Goal: Task Accomplishment & Management: Manage account settings

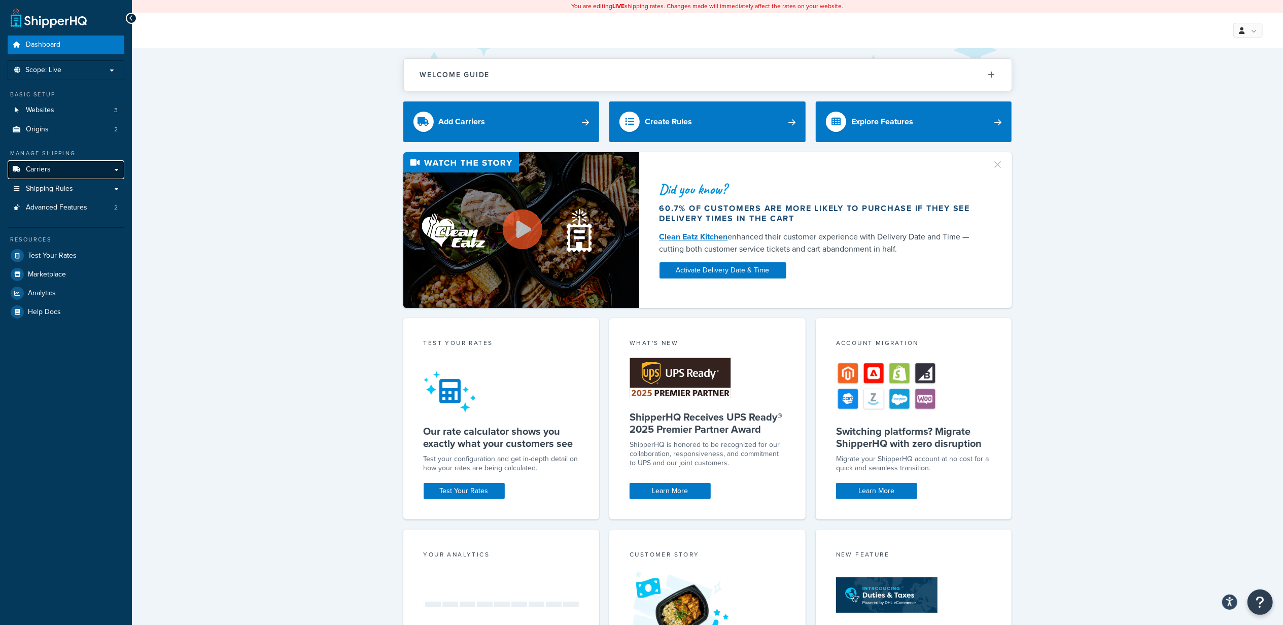
click at [59, 173] on link "Carriers" at bounding box center [66, 169] width 117 height 19
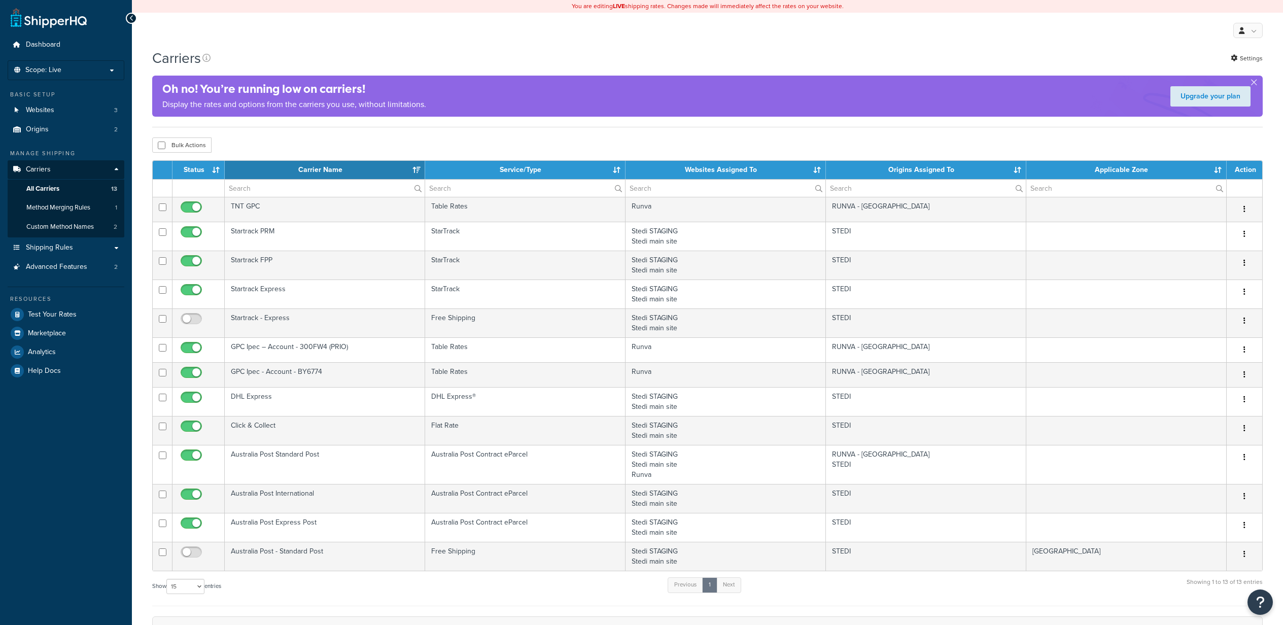
select select "15"
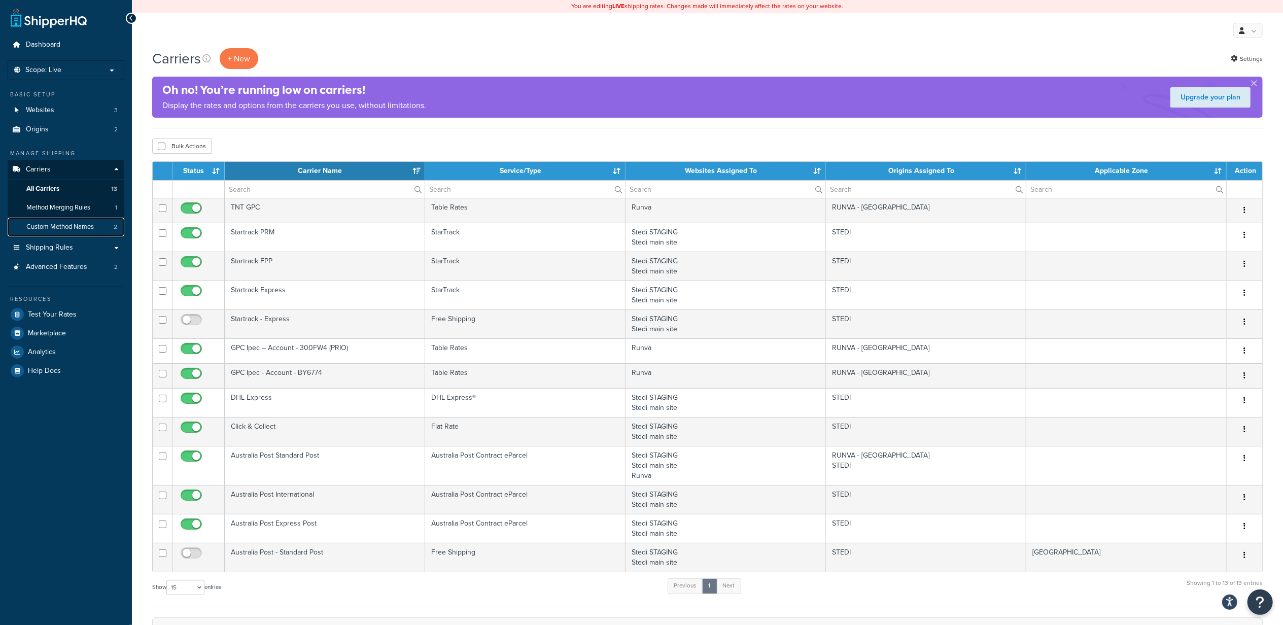
click at [66, 224] on span "Custom Method Names" at bounding box center [59, 227] width 67 height 9
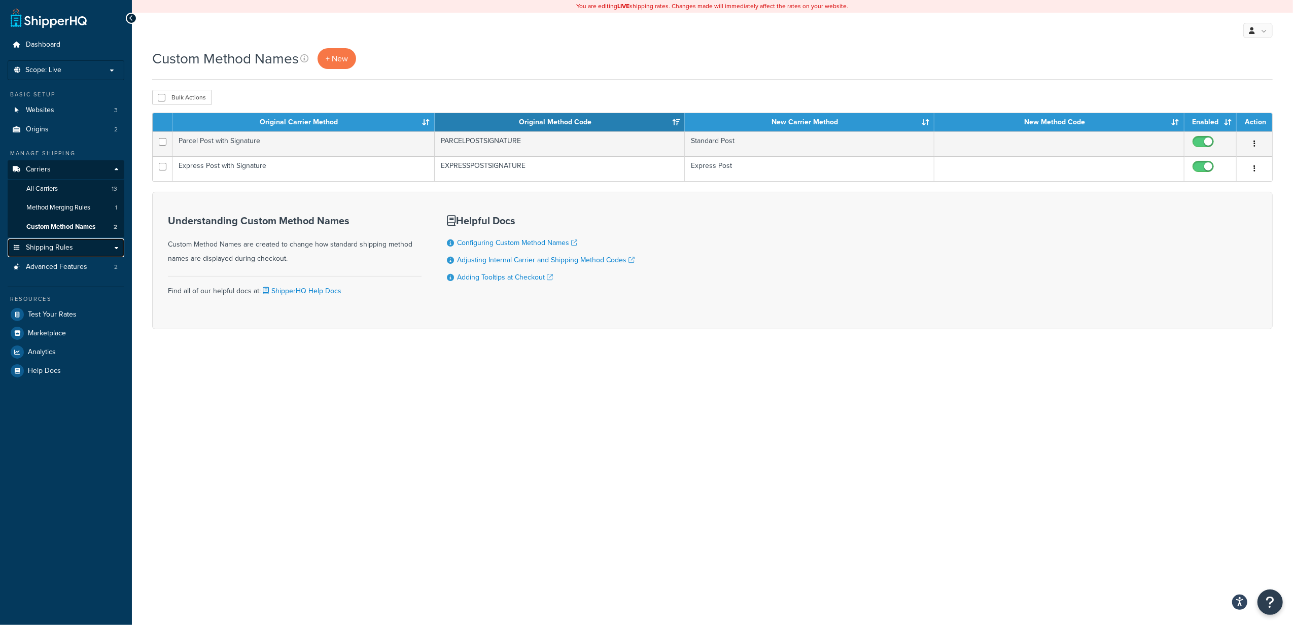
click at [76, 248] on link "Shipping Rules" at bounding box center [66, 247] width 117 height 19
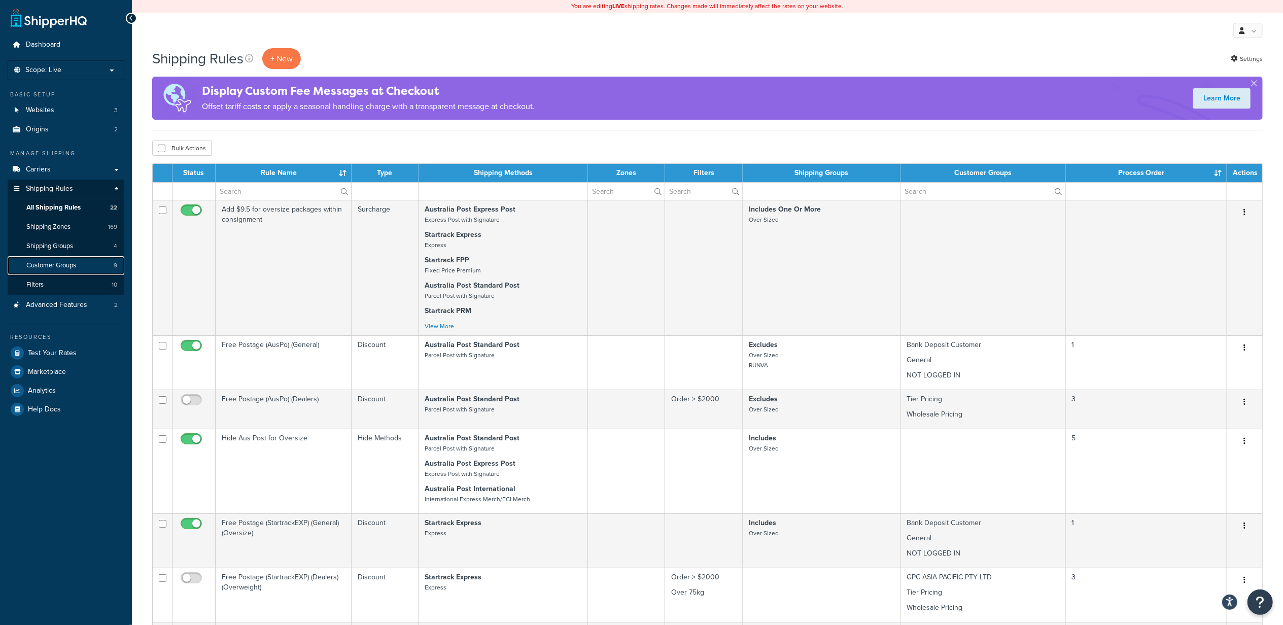
click at [73, 268] on span "Customer Groups" at bounding box center [51, 265] width 50 height 9
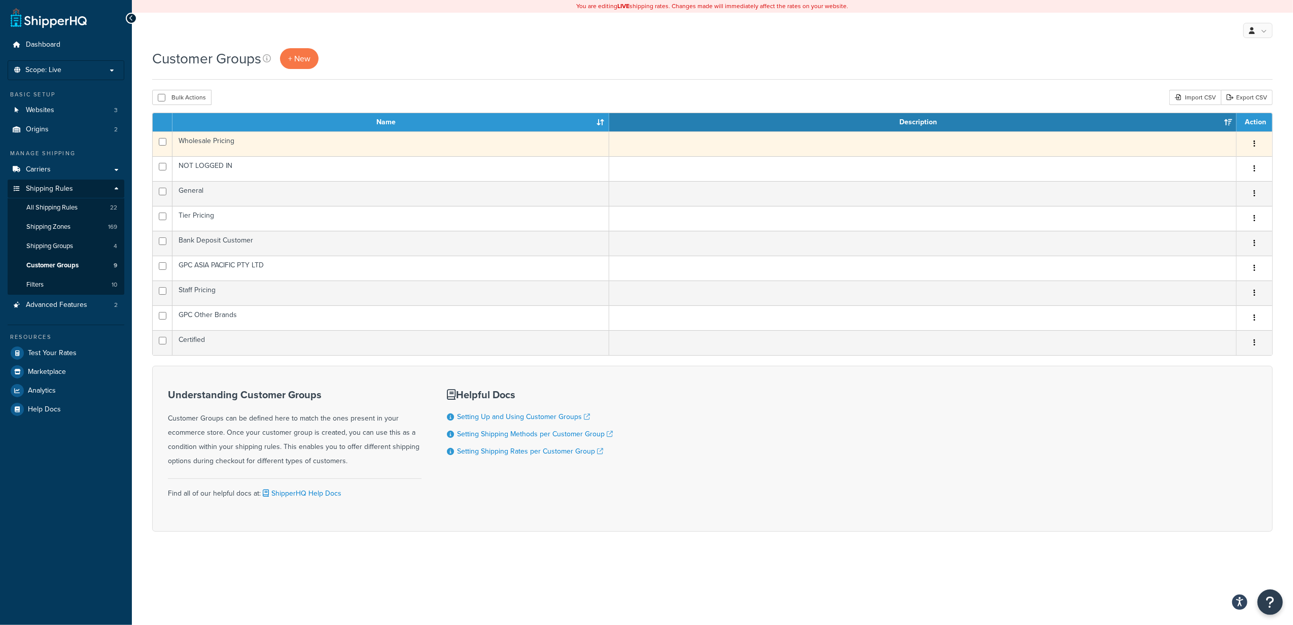
click at [1254, 143] on icon "button" at bounding box center [1255, 143] width 2 height 7
click at [1204, 159] on link "Edit" at bounding box center [1214, 165] width 80 height 21
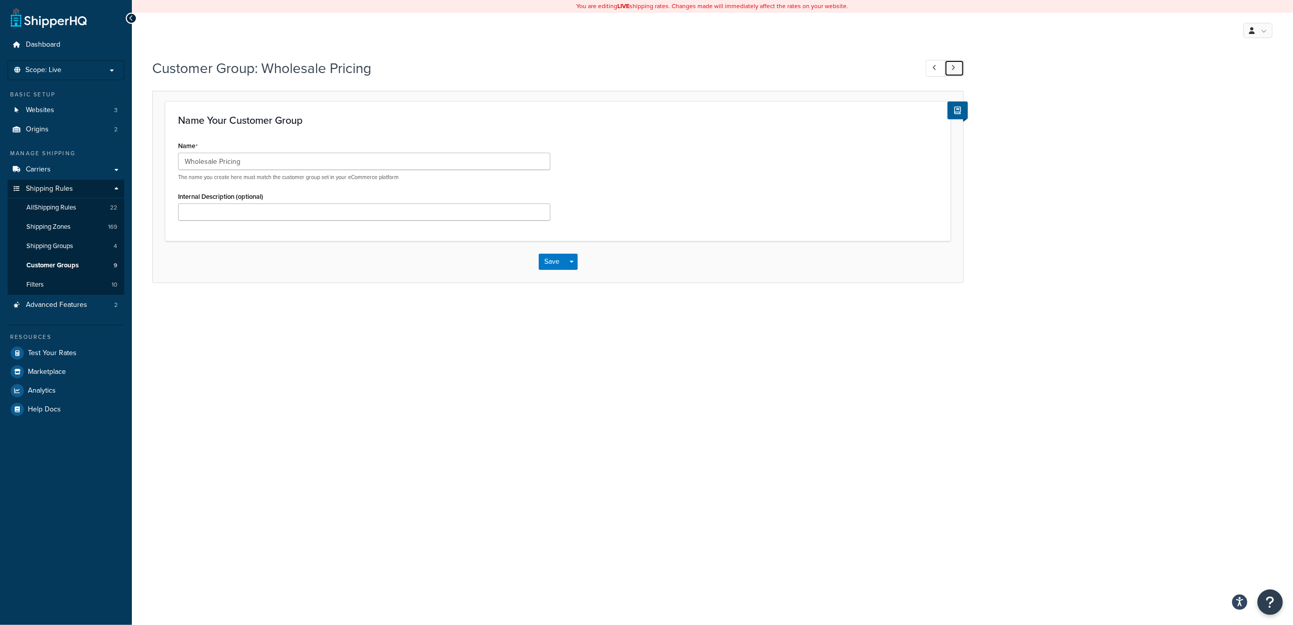
click at [949, 67] on link at bounding box center [955, 68] width 20 height 17
click at [949, 66] on link at bounding box center [955, 68] width 20 height 17
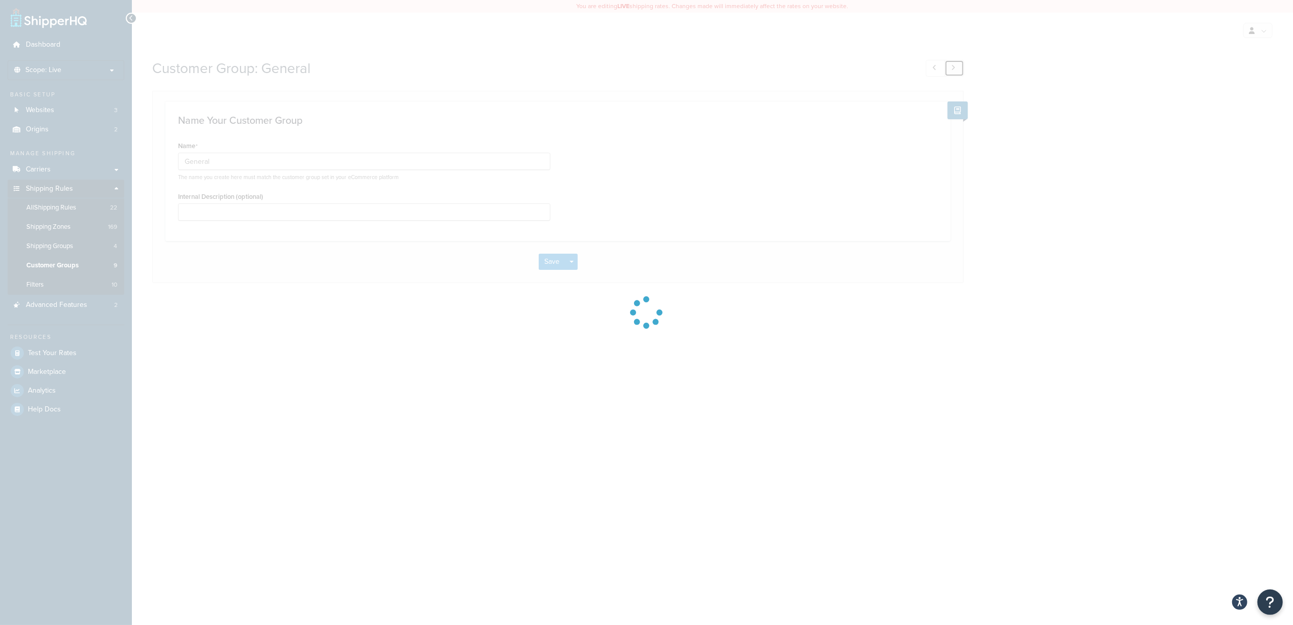
type input "Tier Pricing"
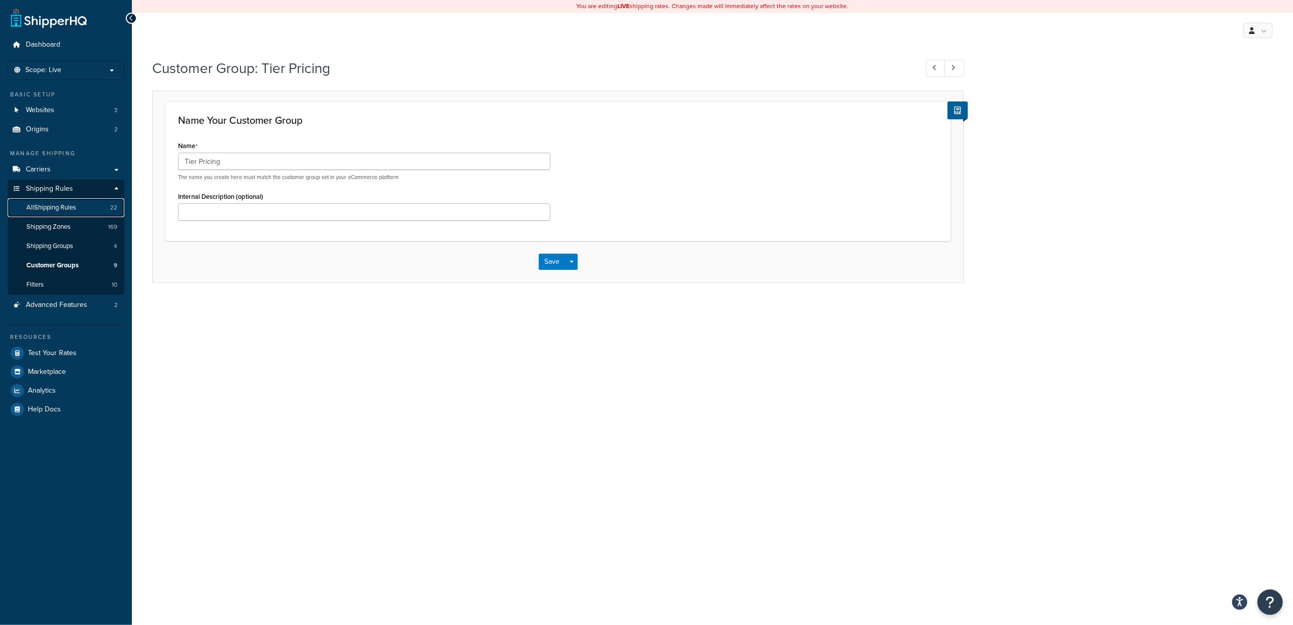
click at [51, 210] on span "All Shipping Rules" at bounding box center [51, 207] width 50 height 9
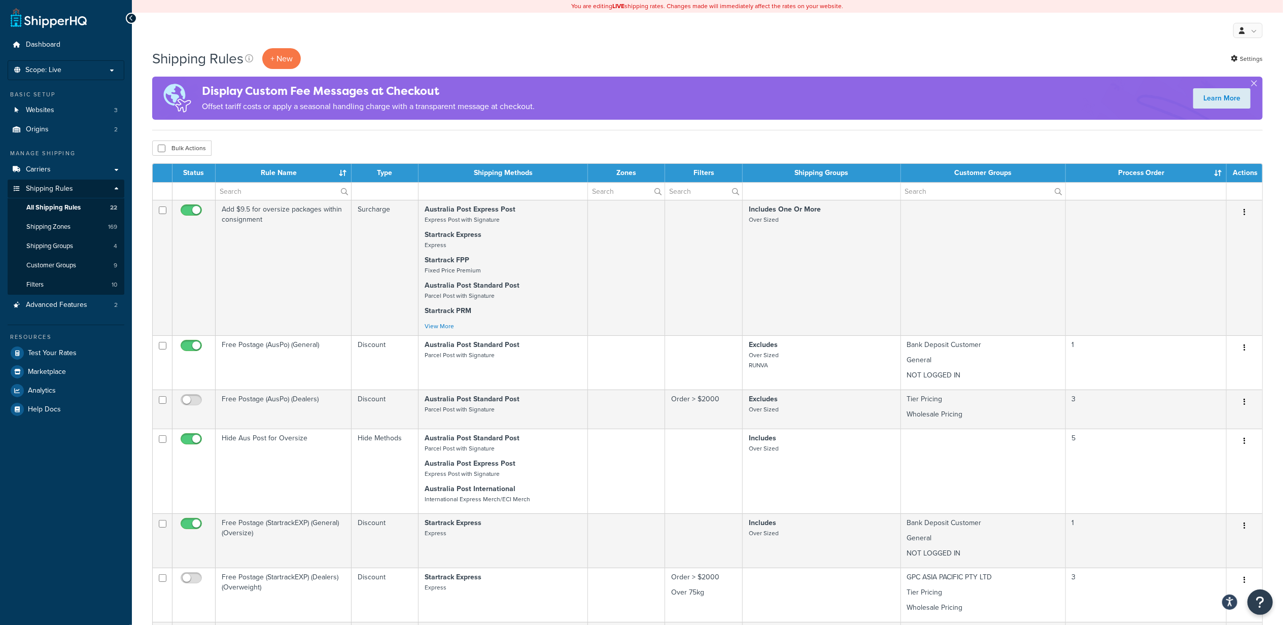
click at [776, 129] on div "Shipping Rules + New Settings Display Custom Fee Messages at Checkout Offset ta…" at bounding box center [707, 89] width 1111 height 82
click at [765, 134] on div "Shipping Rules + New Settings Display Custom Fee Messages at Checkout Offset ta…" at bounding box center [707, 572] width 1151 height 1049
click at [297, 55] on p "+ New" at bounding box center [281, 58] width 39 height 21
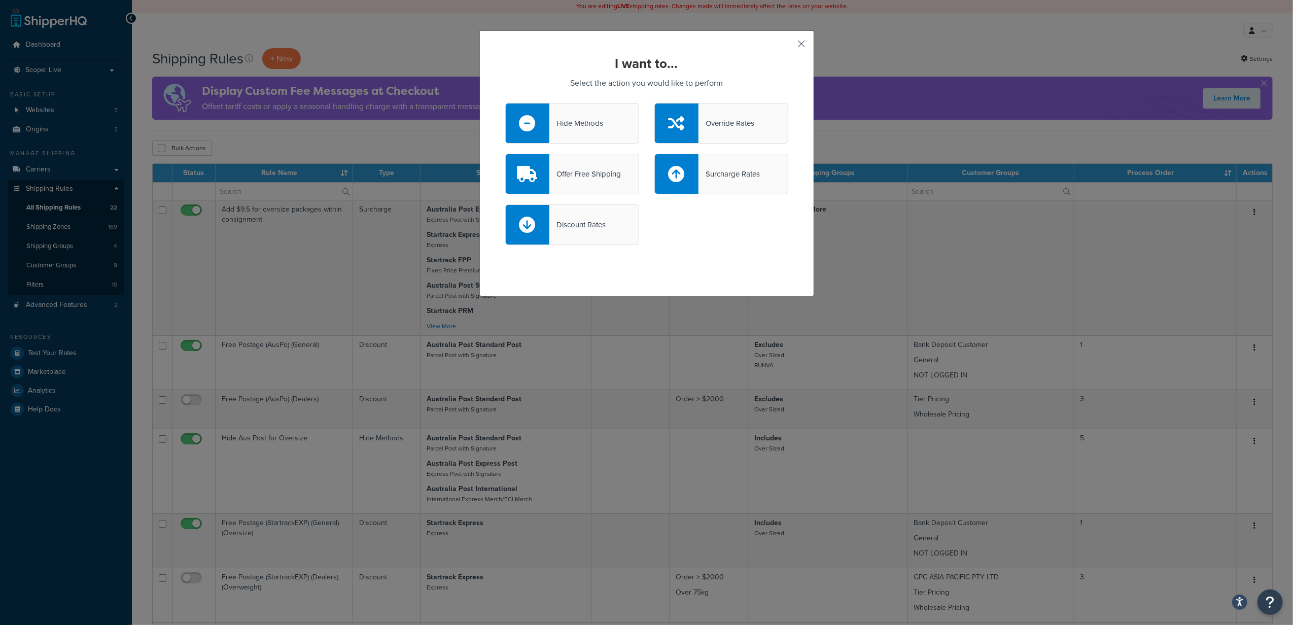
click at [788, 46] on button "button" at bounding box center [787, 47] width 3 height 3
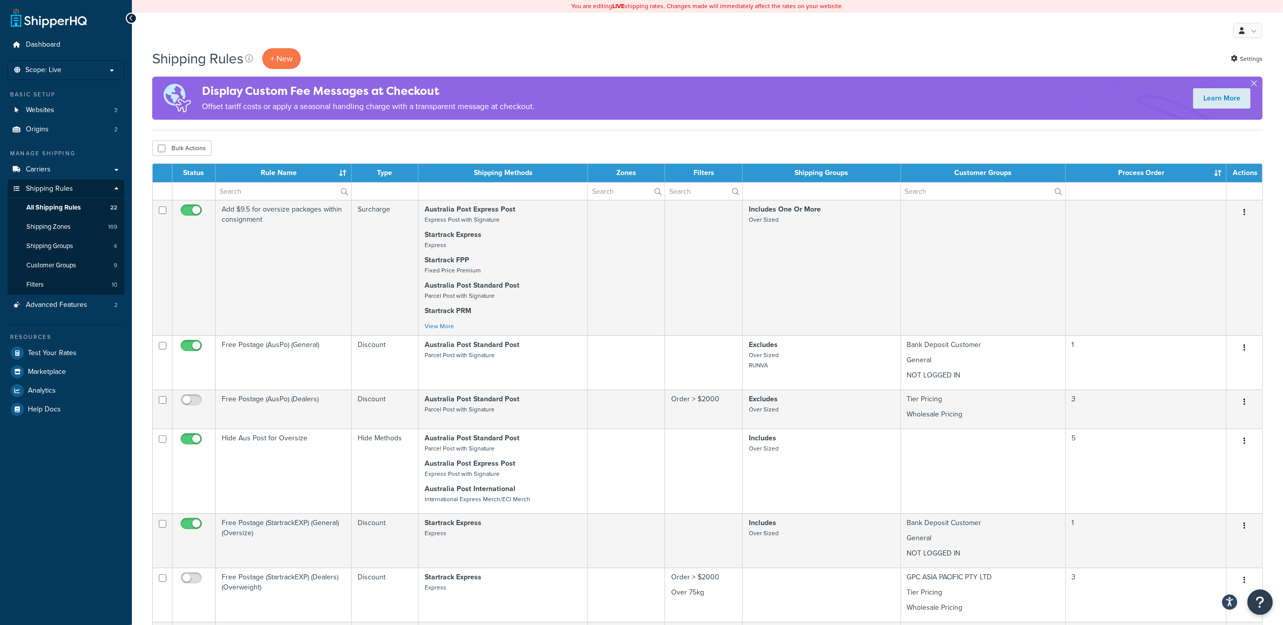
click at [792, 50] on div "Shipping Rules + New Settings" at bounding box center [707, 58] width 1111 height 21
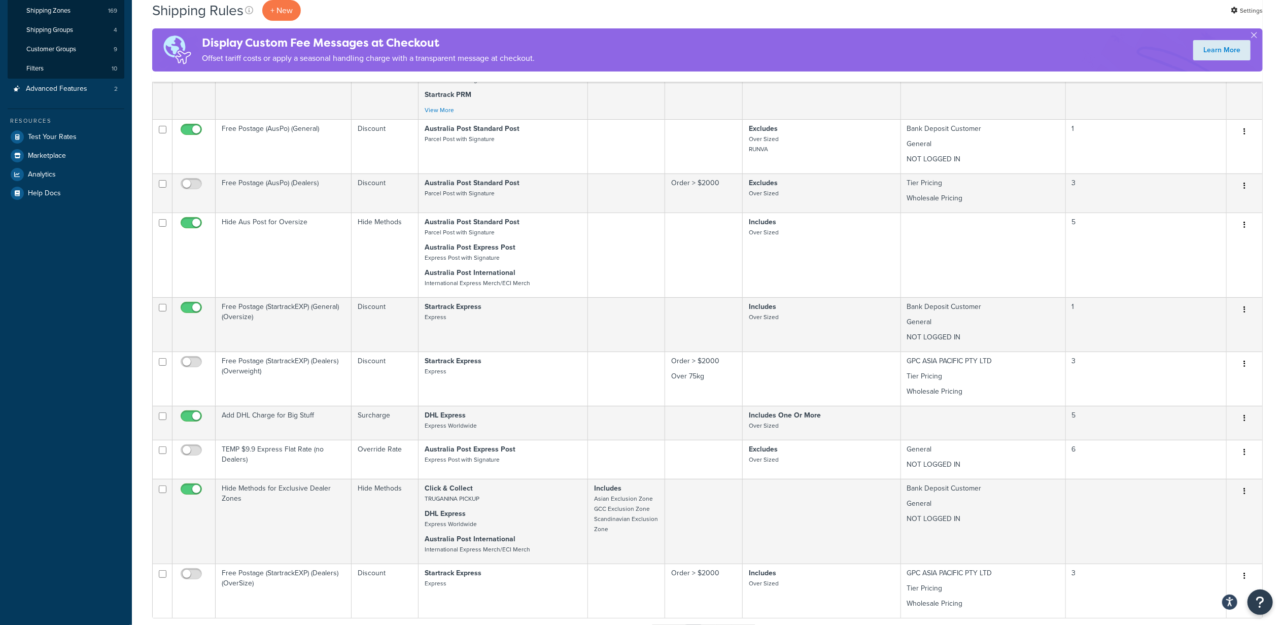
scroll to position [203, 0]
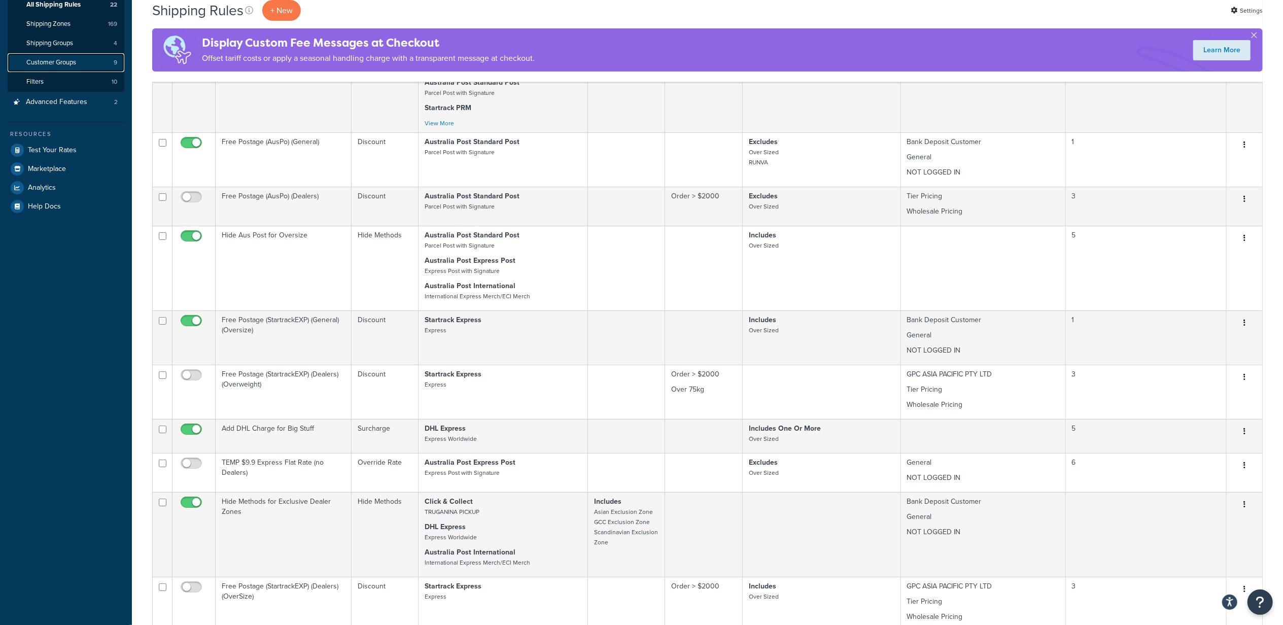
click at [78, 63] on link "Customer Groups 9" at bounding box center [66, 62] width 117 height 19
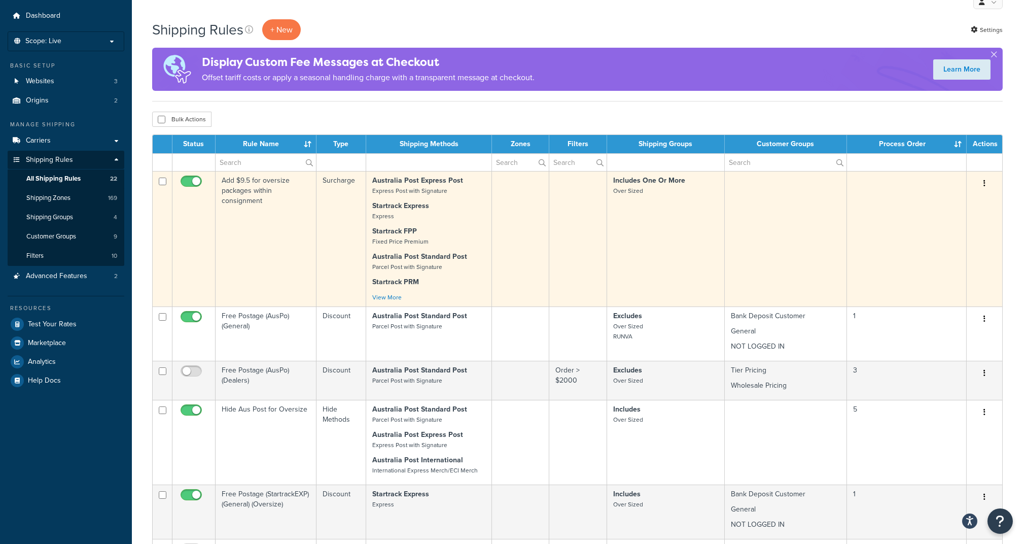
scroll to position [2, 0]
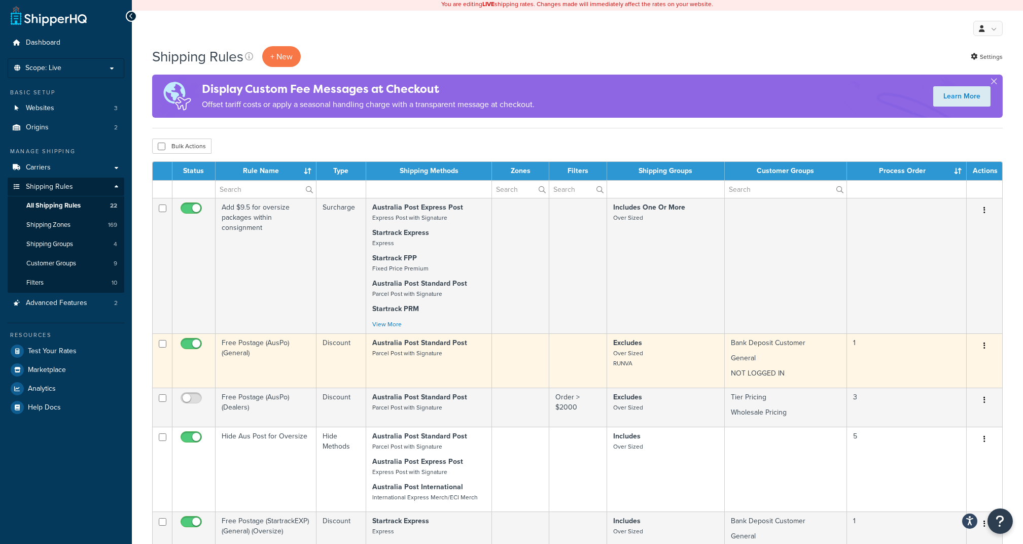
click at [984, 346] on icon "button" at bounding box center [985, 345] width 2 height 7
click at [964, 362] on link "Edit" at bounding box center [951, 365] width 80 height 21
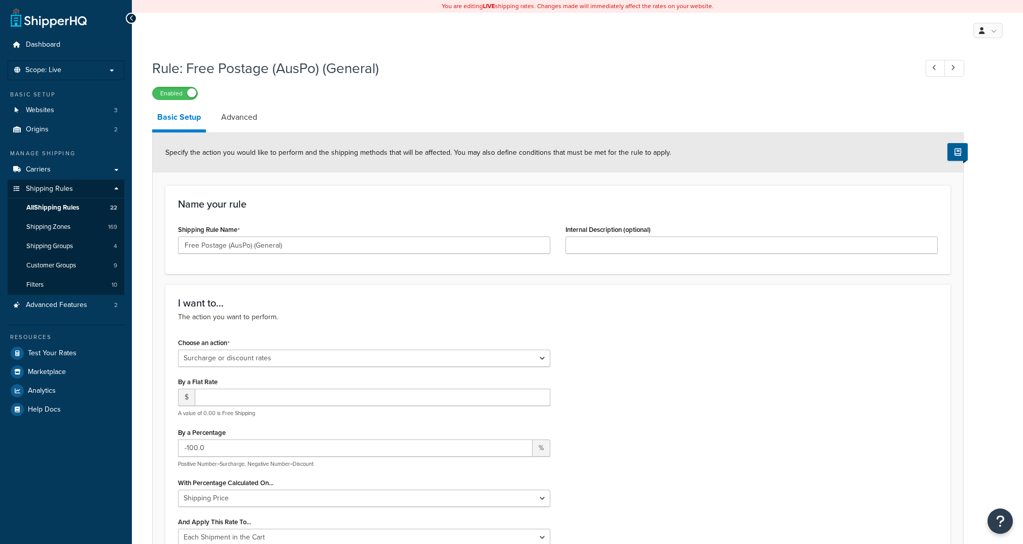
select select "SURCHARGE"
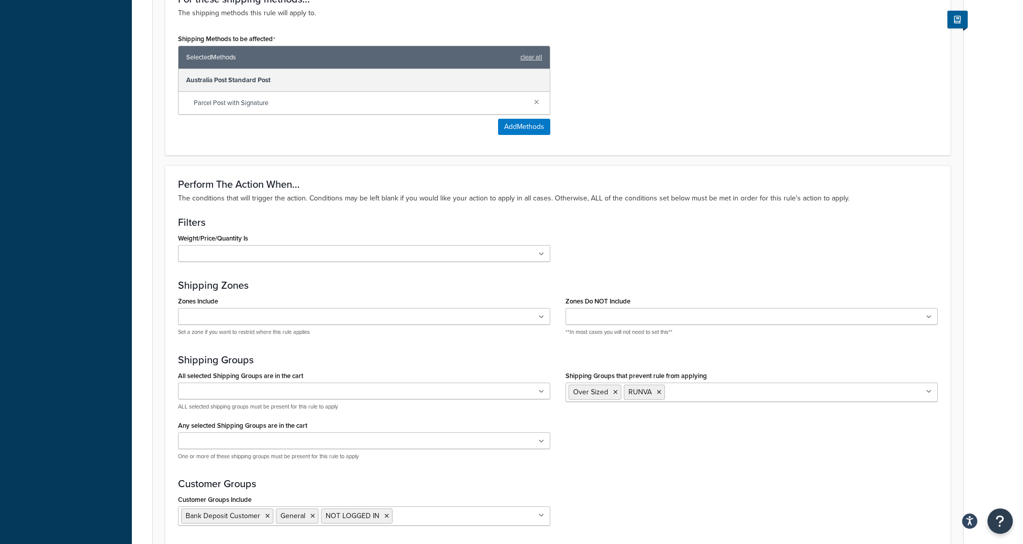
scroll to position [609, 0]
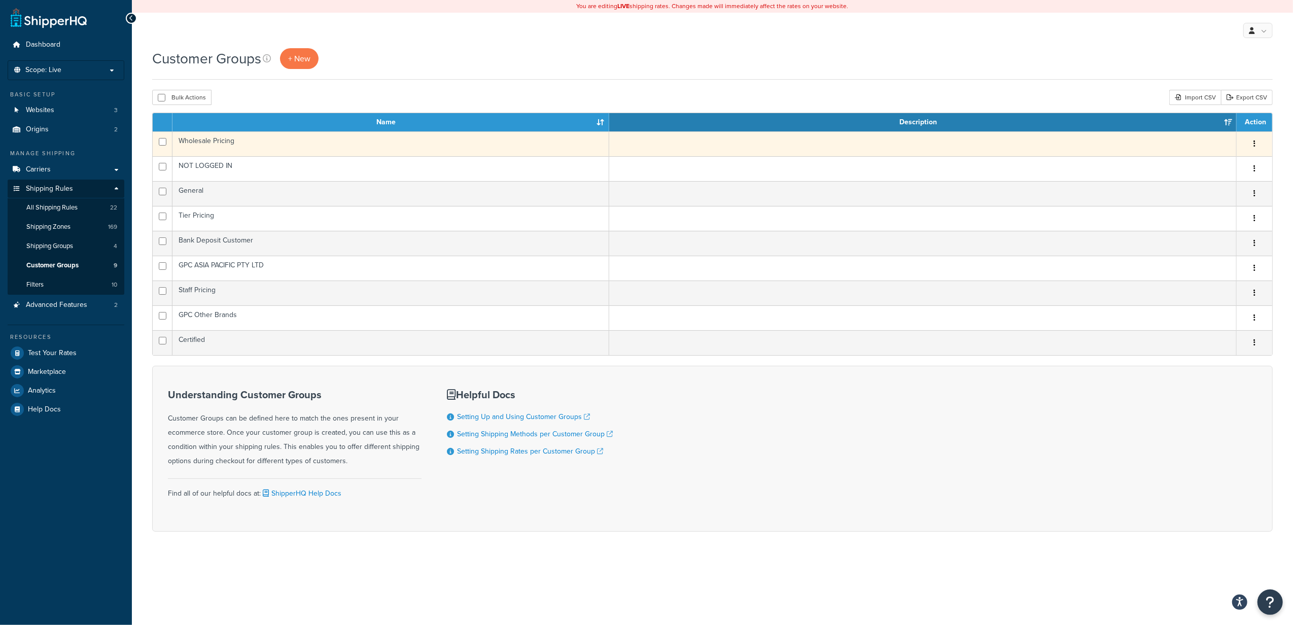
click at [1256, 143] on button "button" at bounding box center [1255, 144] width 14 height 16
click at [1216, 161] on link "Edit" at bounding box center [1214, 165] width 80 height 21
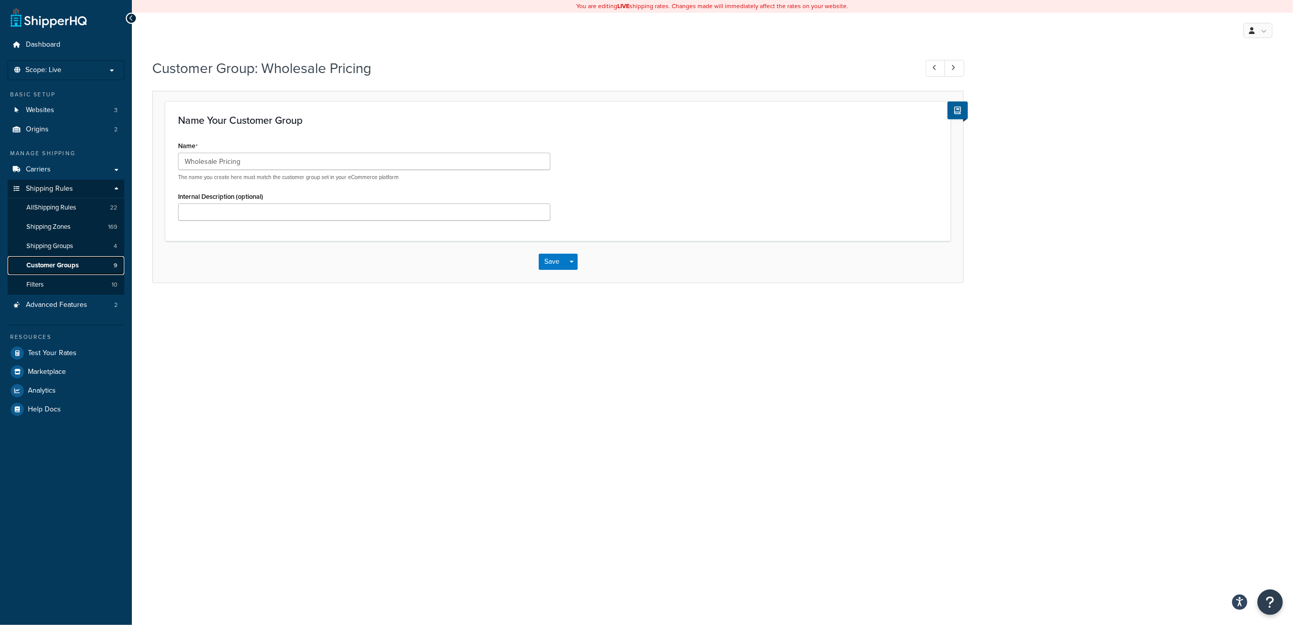
click at [51, 266] on span "Customer Groups" at bounding box center [52, 265] width 52 height 9
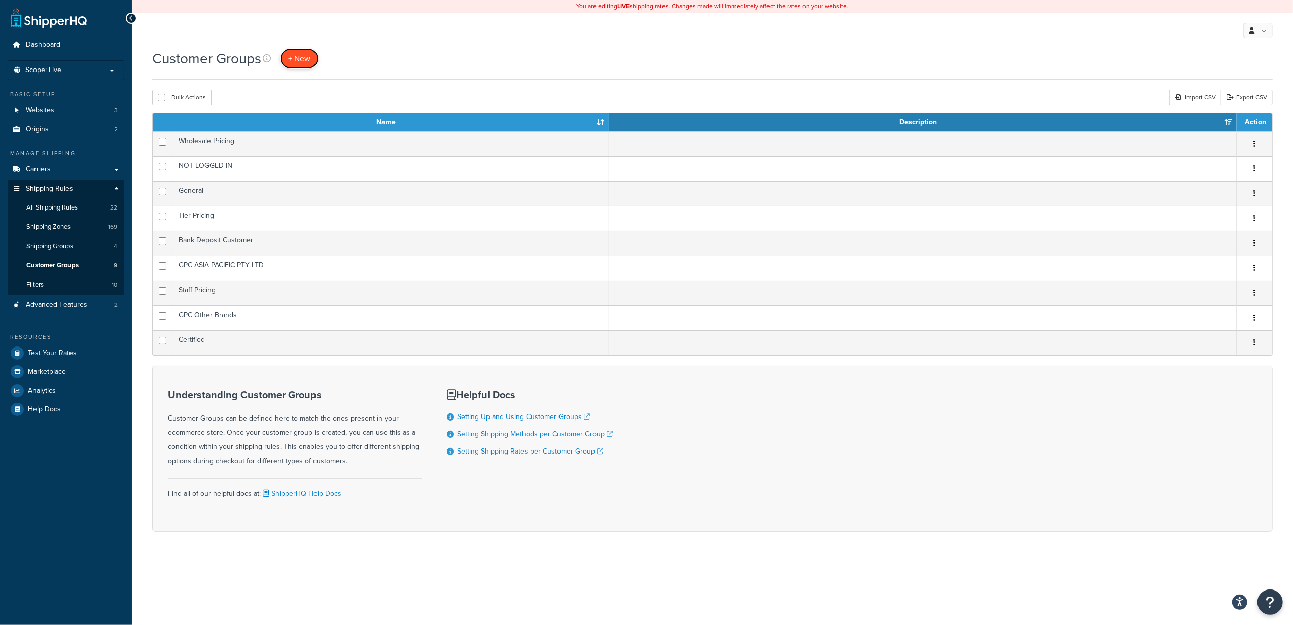
click at [298, 61] on span "+ New" at bounding box center [299, 59] width 22 height 12
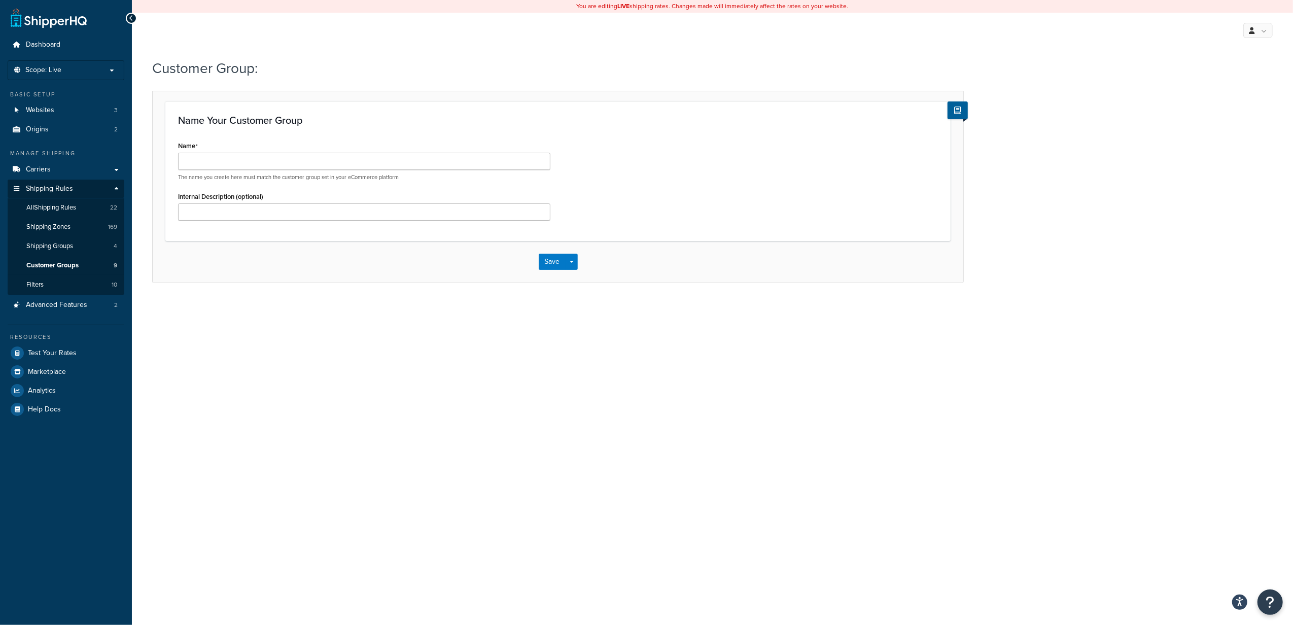
click at [220, 151] on div "Name The name you create here must match the customer group set in your eCommer…" at bounding box center [364, 160] width 372 height 43
click at [218, 157] on input "Name" at bounding box center [364, 161] width 372 height 17
paste input "Runva Distributors"
type input "Runva Distributors"
click at [553, 263] on button "Save" at bounding box center [552, 262] width 27 height 16
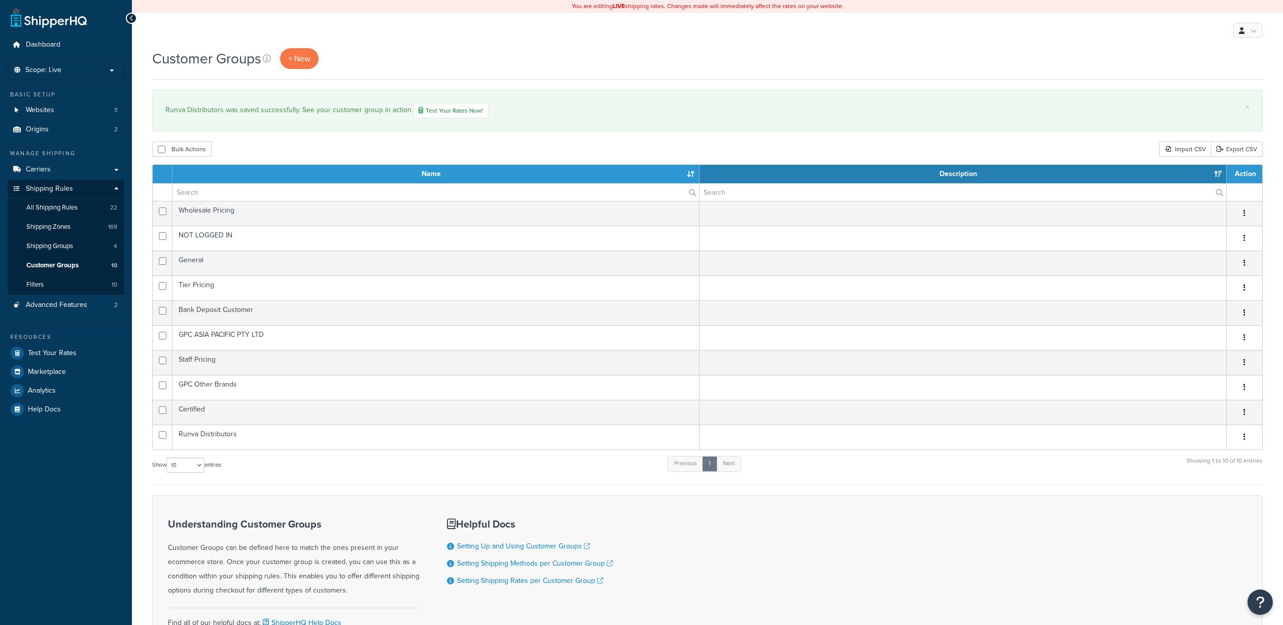
select select "15"
click at [299, 57] on span "+ New" at bounding box center [299, 59] width 22 height 12
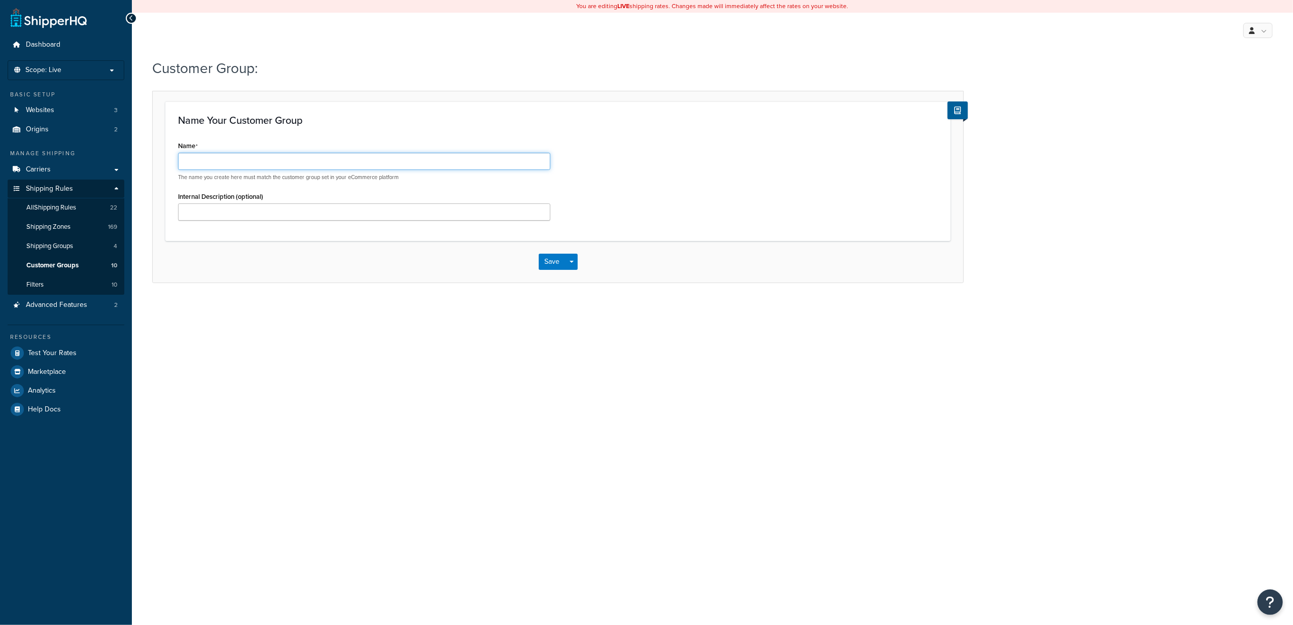
click at [400, 167] on input "Name" at bounding box center [364, 161] width 372 height 17
paste input "Runva - Trade"
type input "Runva - Trade"
click at [550, 261] on button "Save" at bounding box center [552, 262] width 27 height 16
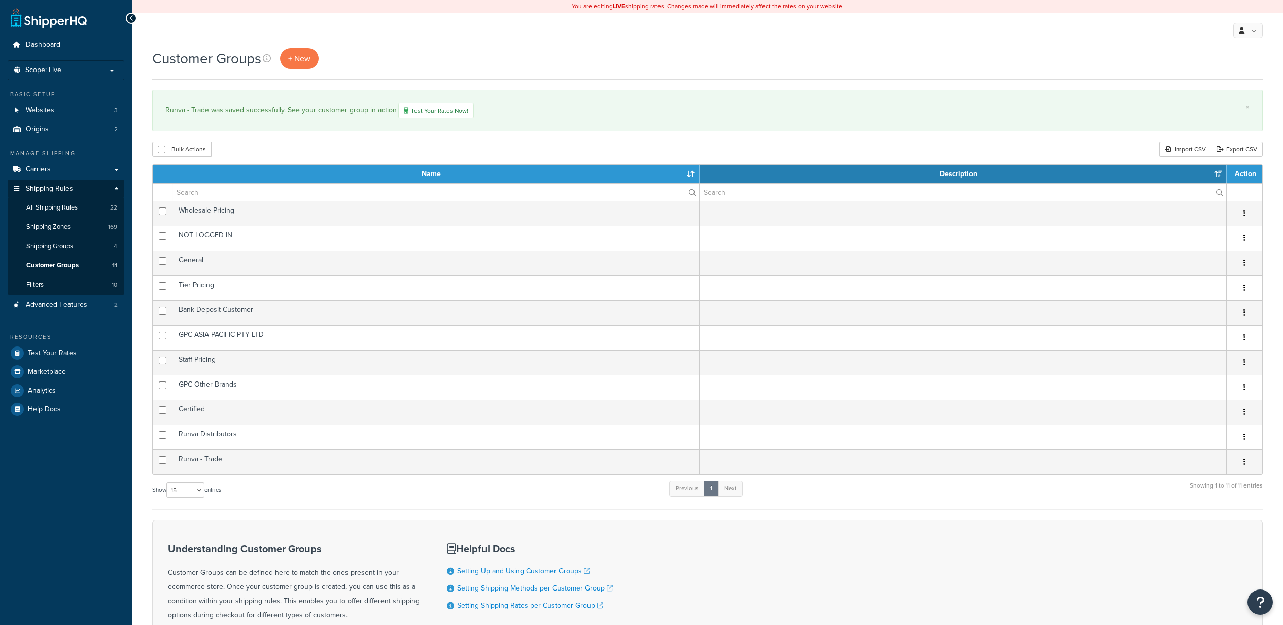
select select "15"
click at [288, 46] on div "My Profile Billing Global Settings Contact Us Logout" at bounding box center [707, 31] width 1151 height 36
click at [289, 55] on span "+ New" at bounding box center [299, 59] width 22 height 12
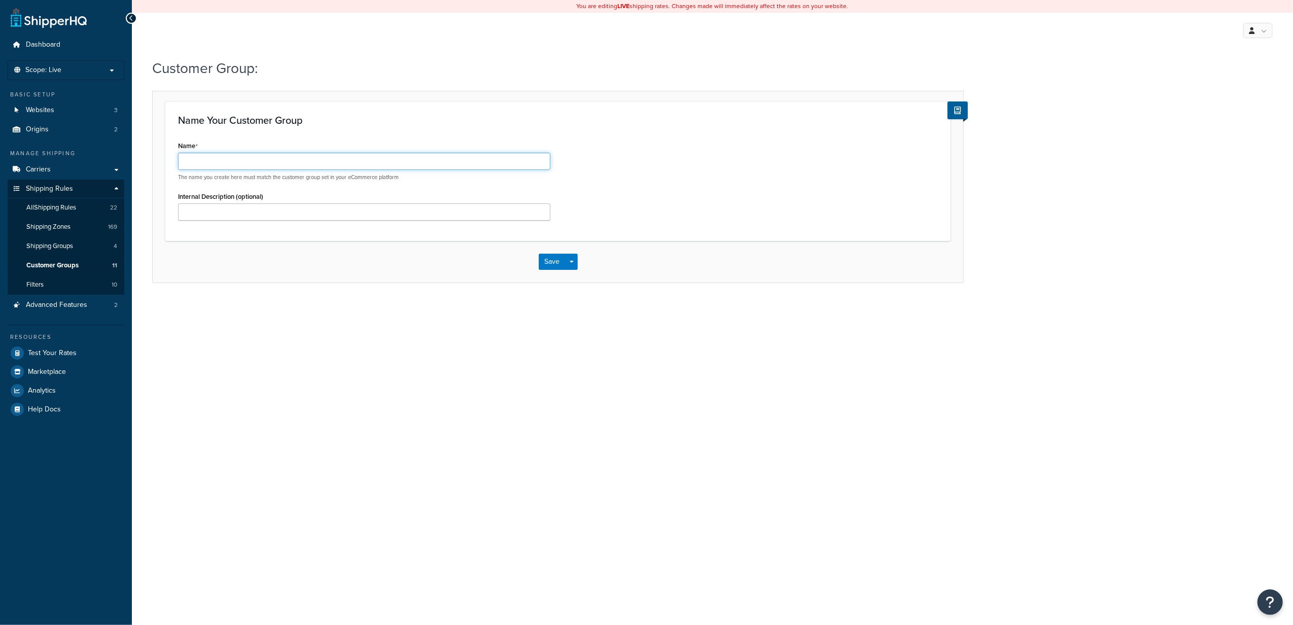
click at [389, 161] on input "Name" at bounding box center [364, 161] width 372 height 17
paste input "Runva - Distributor"
type input "Runva - Distributor"
drag, startPoint x: 555, startPoint y: 251, endPoint x: 554, endPoint y: 264, distance: 13.7
click at [555, 252] on div "Save Save Dropdown Save and Edit Save and Duplicate Save and Create New" at bounding box center [558, 262] width 811 height 42
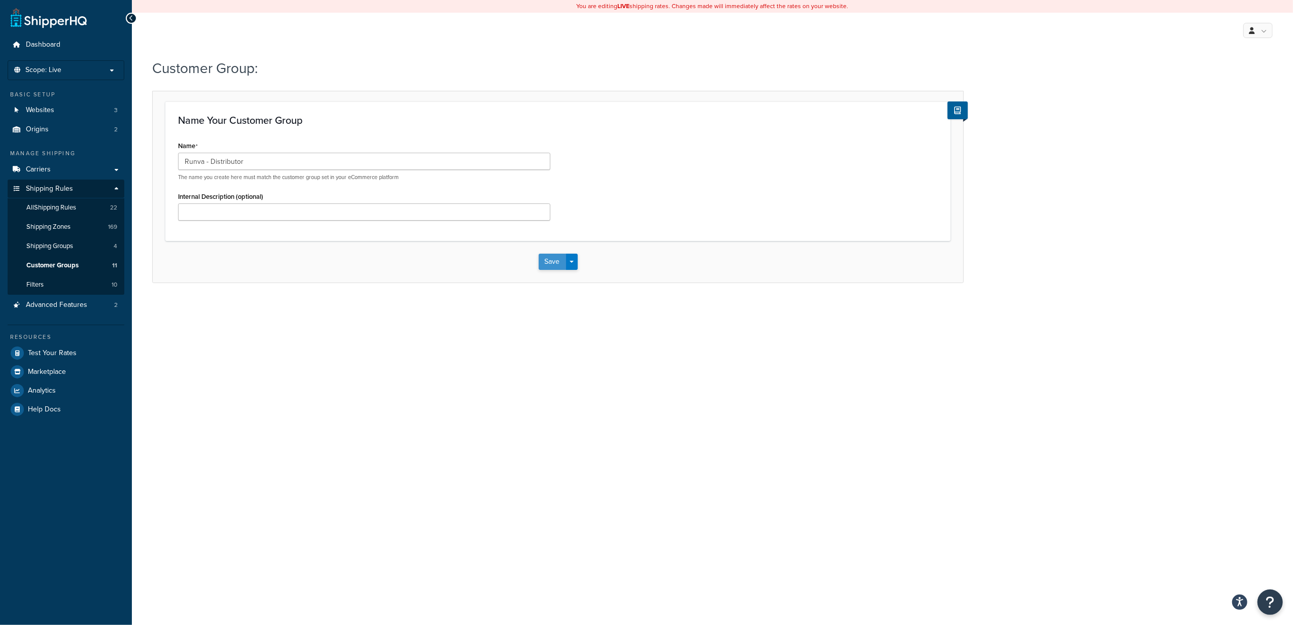
click at [553, 268] on button "Save" at bounding box center [552, 262] width 27 height 16
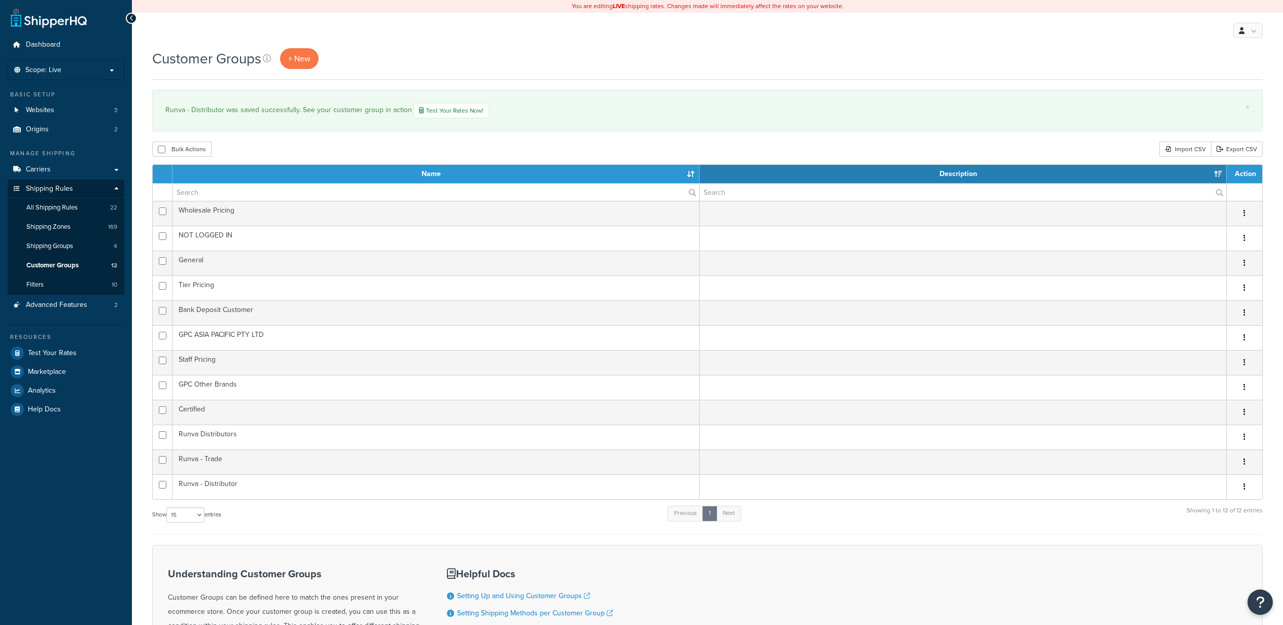
select select "15"
click at [299, 62] on span "+ New" at bounding box center [299, 59] width 22 height 12
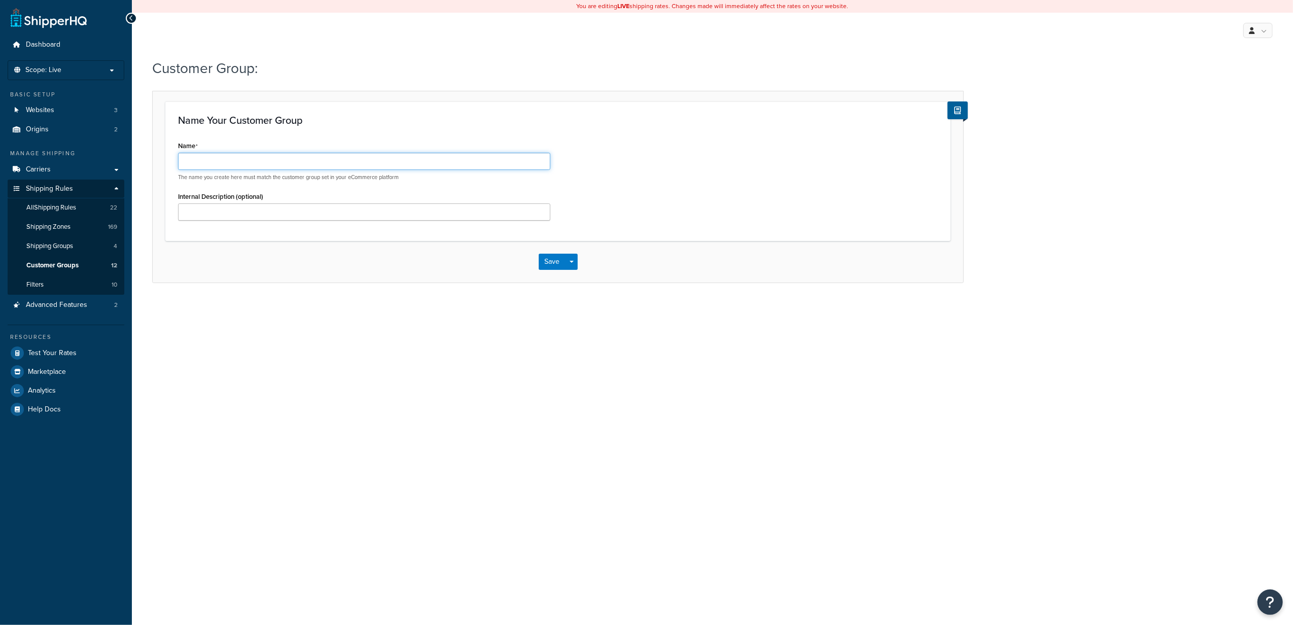
click at [384, 168] on input "Name" at bounding box center [364, 161] width 372 height 17
paste input "Runva - Certified Dealer"
type input "Runva - Certified Dealer"
click at [530, 252] on div "Save Save Dropdown Save and Edit Save and Duplicate Save and Create New" at bounding box center [558, 262] width 811 height 42
click at [563, 264] on button "Save" at bounding box center [552, 262] width 27 height 16
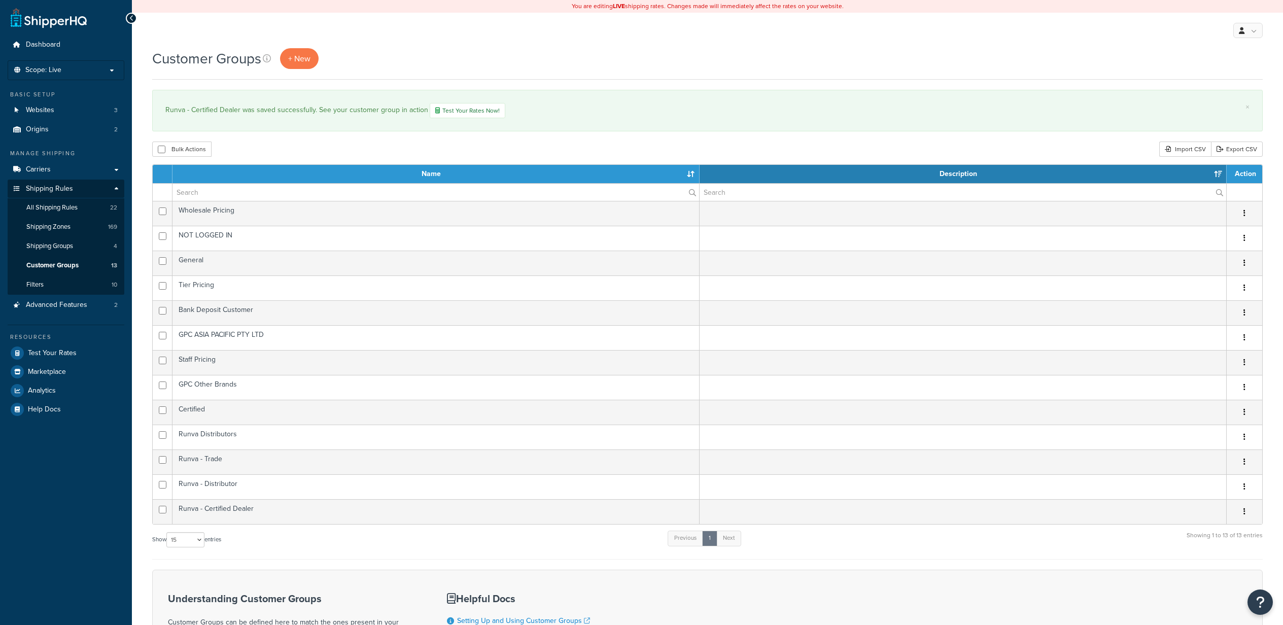
select select "15"
click at [68, 206] on span "All Shipping Rules" at bounding box center [51, 207] width 51 height 9
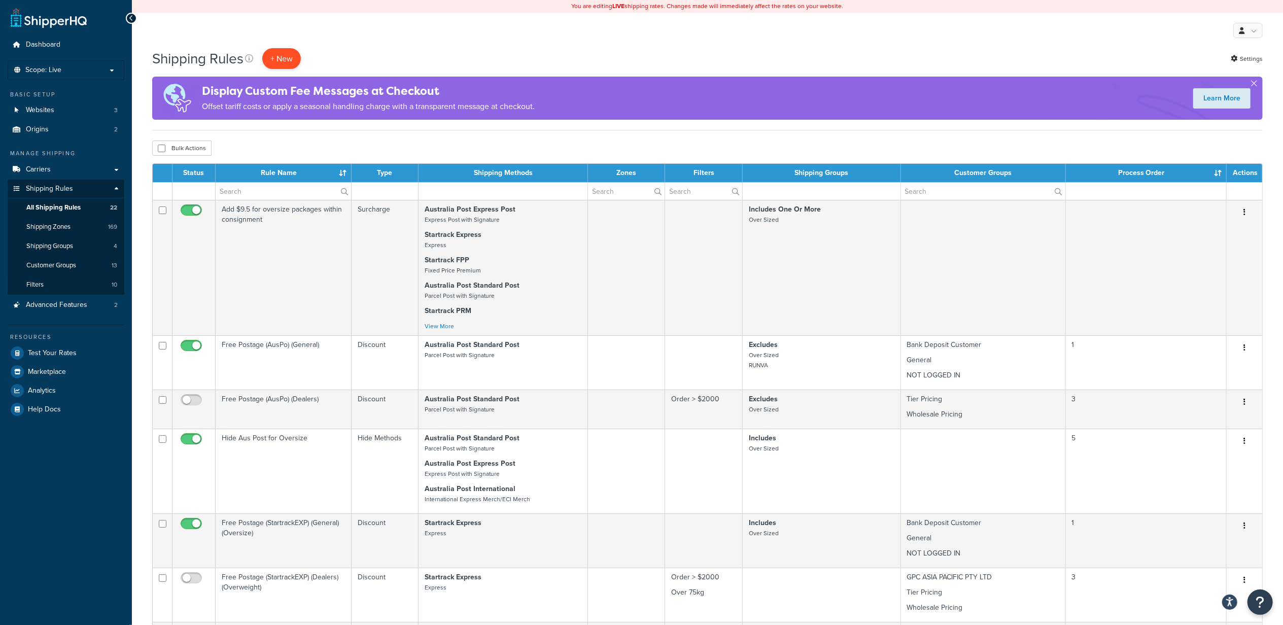
click at [283, 57] on p "+ New" at bounding box center [281, 58] width 39 height 21
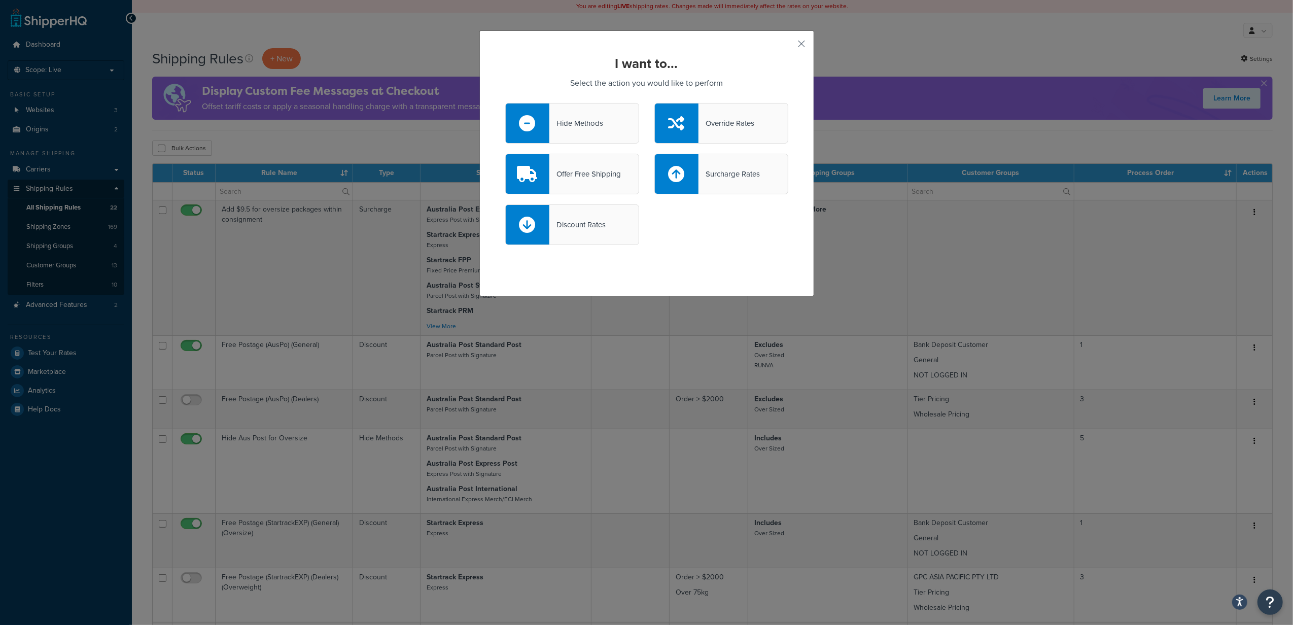
click at [525, 148] on div "Hide Methods Override Rates" at bounding box center [647, 128] width 298 height 51
click at [549, 121] on div "Hide Methods" at bounding box center [576, 123] width 54 height 14
click at [0, 0] on input "Hide Methods" at bounding box center [0, 0] width 0 height 0
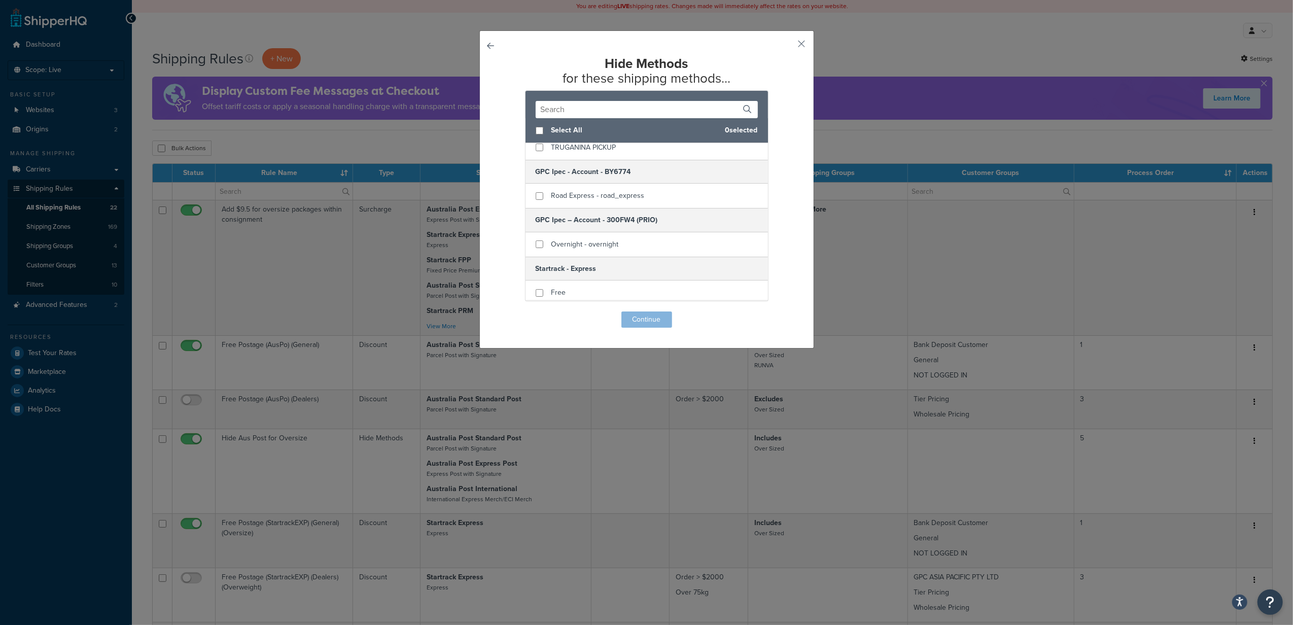
scroll to position [82, 0]
click at [536, 193] on input "checkbox" at bounding box center [540, 194] width 8 height 8
checkbox input "true"
click at [536, 246] on input "checkbox" at bounding box center [540, 242] width 8 height 8
checkbox input "true"
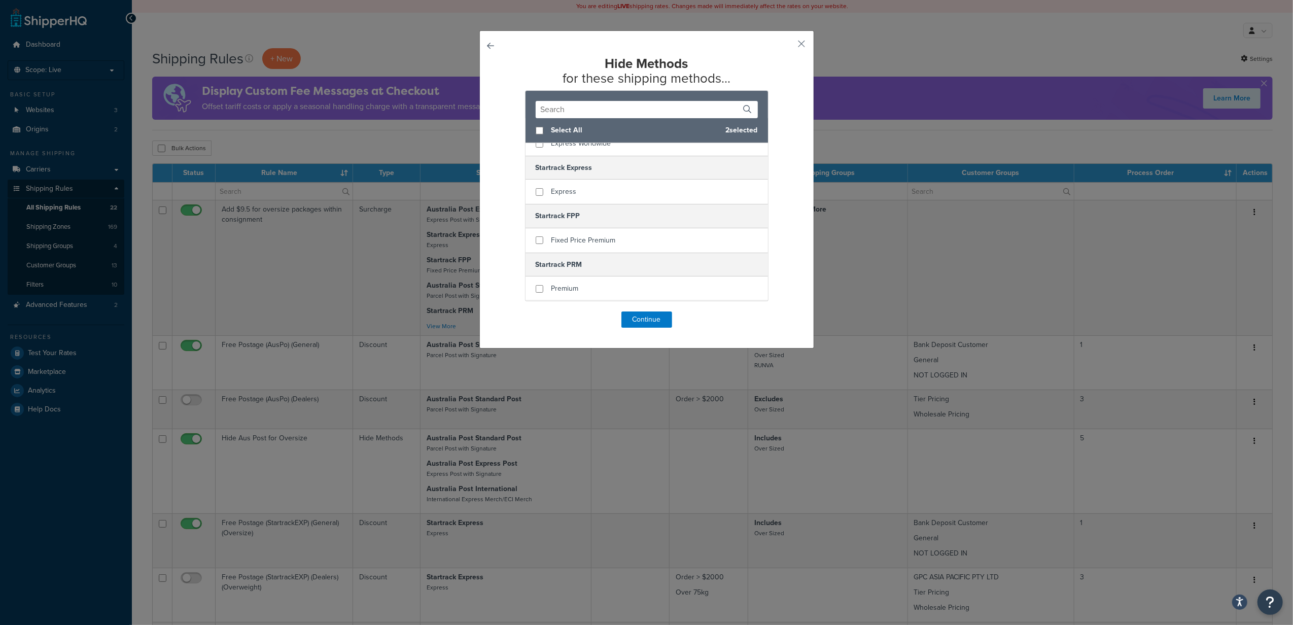
scroll to position [475, 0]
click at [646, 315] on button "Continue" at bounding box center [647, 320] width 51 height 16
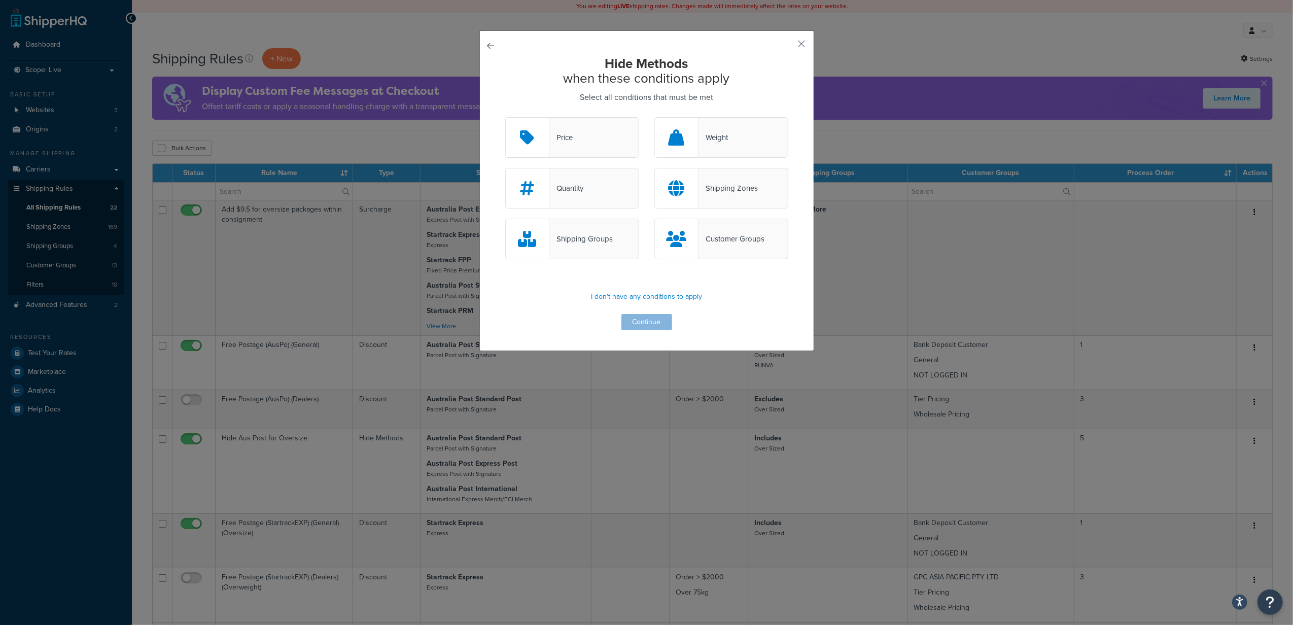
click at [714, 246] on div "Customer Groups" at bounding box center [732, 239] width 66 height 14
click at [0, 0] on input "Customer Groups" at bounding box center [0, 0] width 0 height 0
click at [637, 322] on button "Continue" at bounding box center [647, 322] width 51 height 16
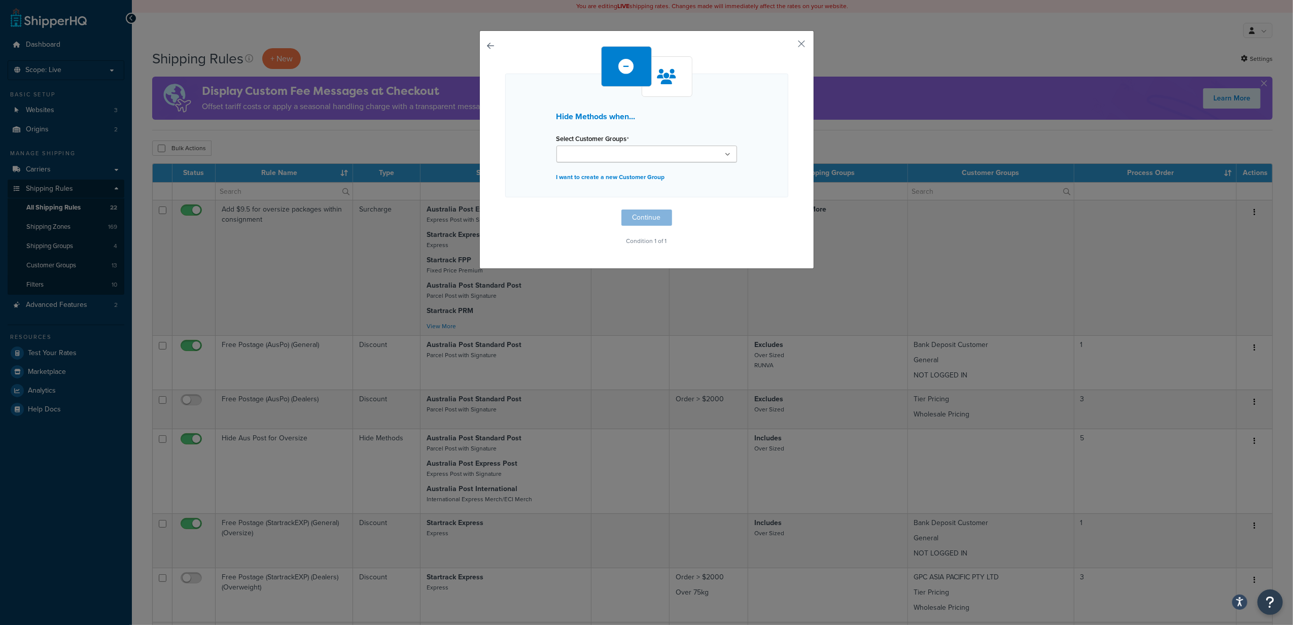
click at [608, 152] on input "Select Customer Groups" at bounding box center [605, 154] width 90 height 11
type input "gen"
type input "ru"
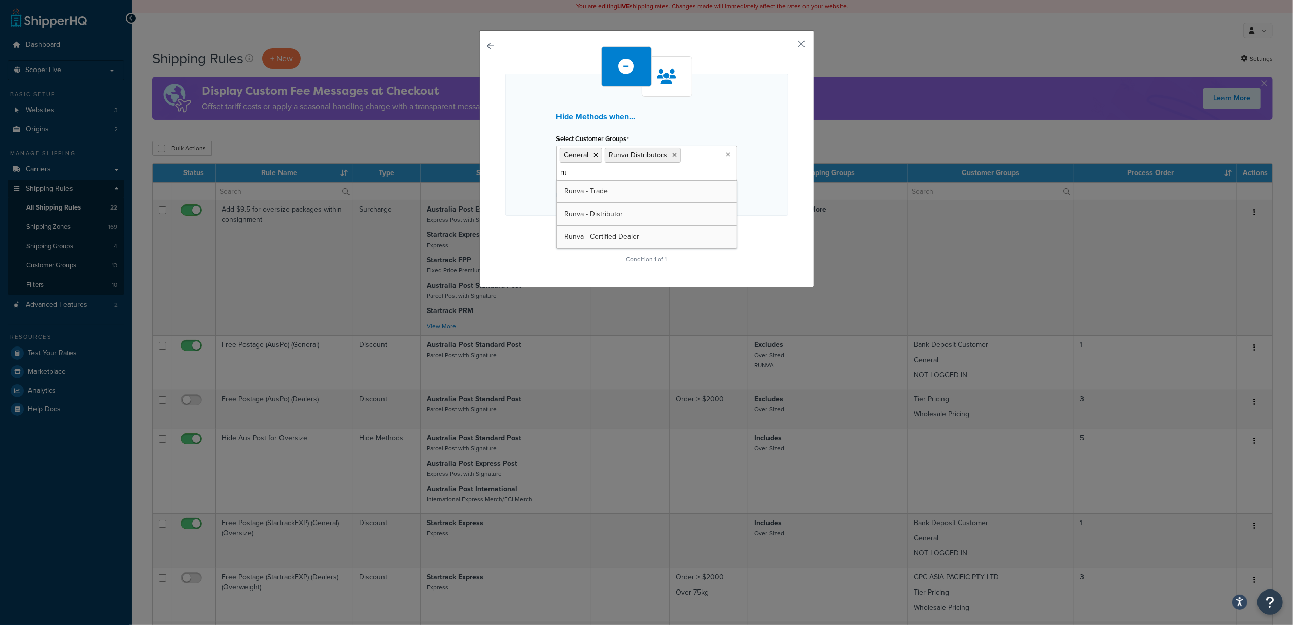
type input "run"
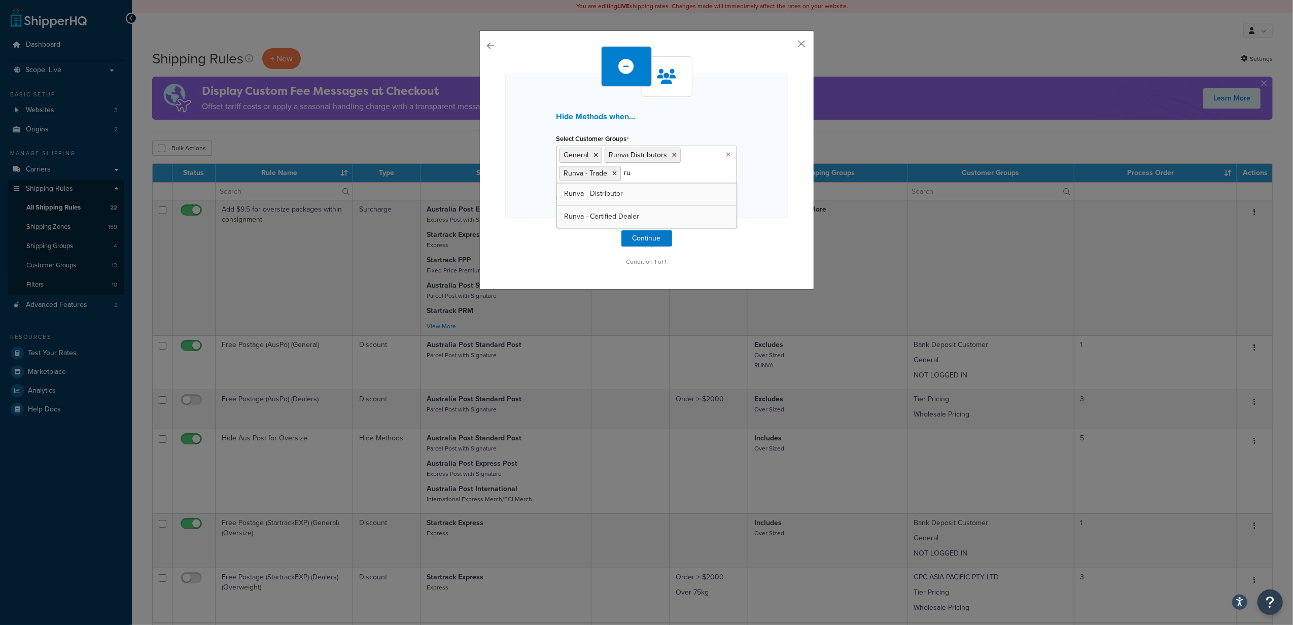
type input "run"
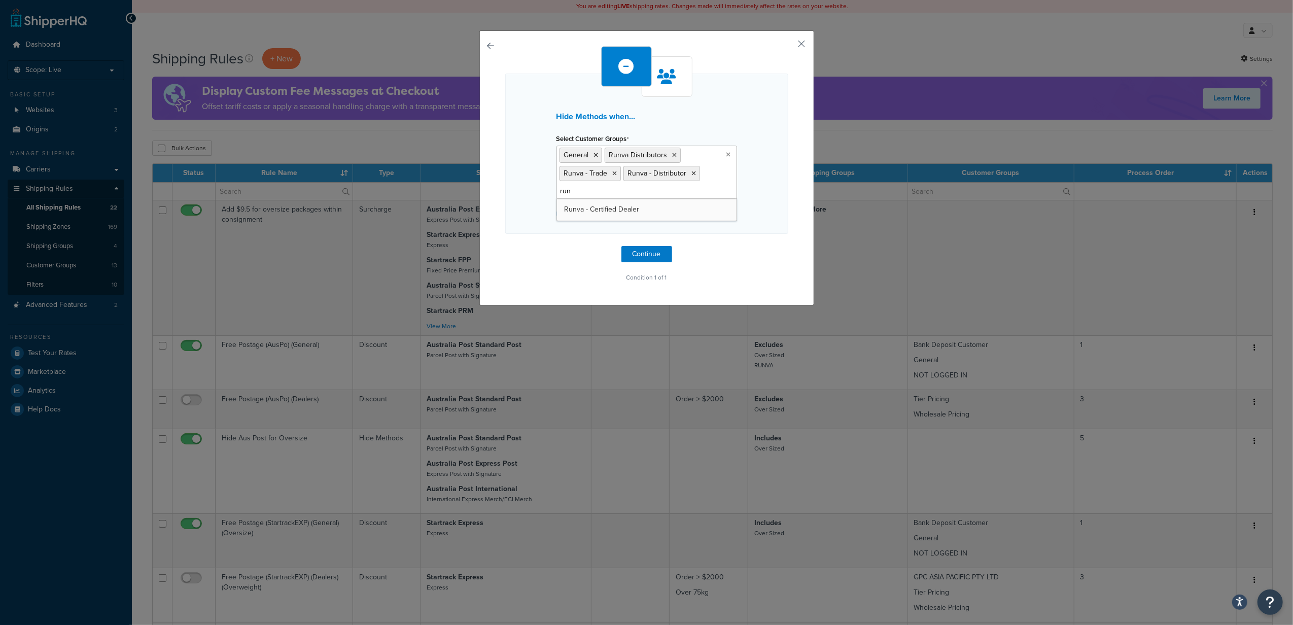
type input "runv"
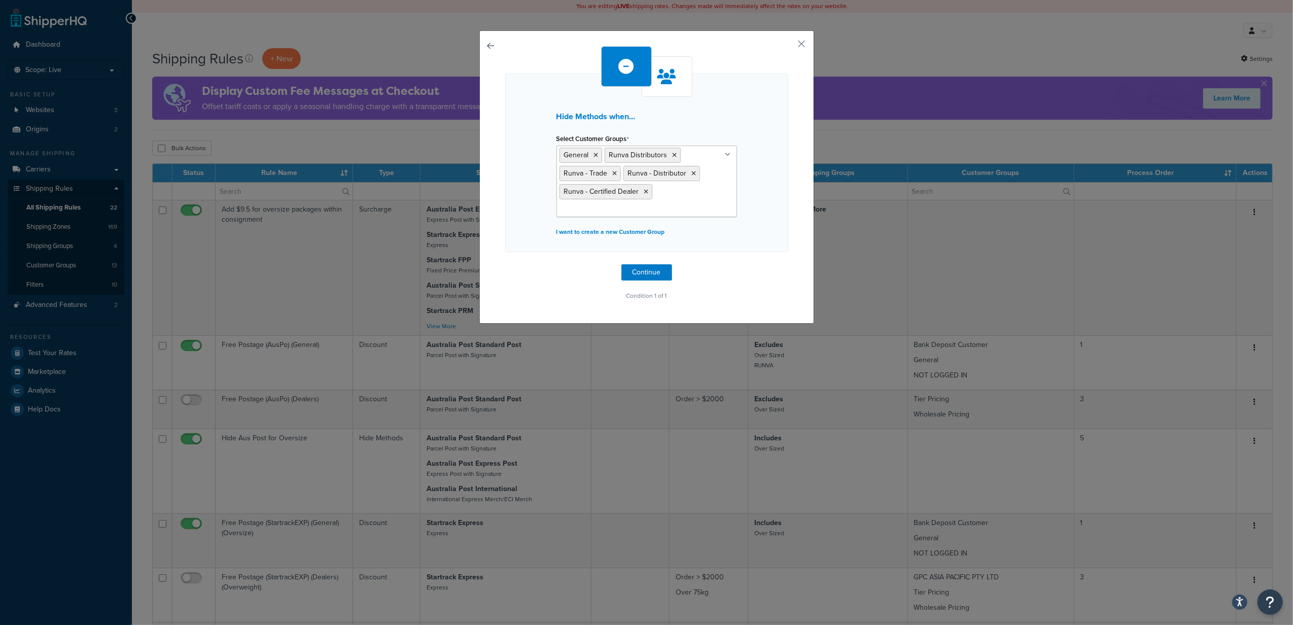
click at [762, 218] on div "Hide Methods when... Select Customer Groups General Runva Distributors Runva - …" at bounding box center [646, 163] width 283 height 179
click at [628, 271] on button "Continue" at bounding box center [647, 272] width 51 height 16
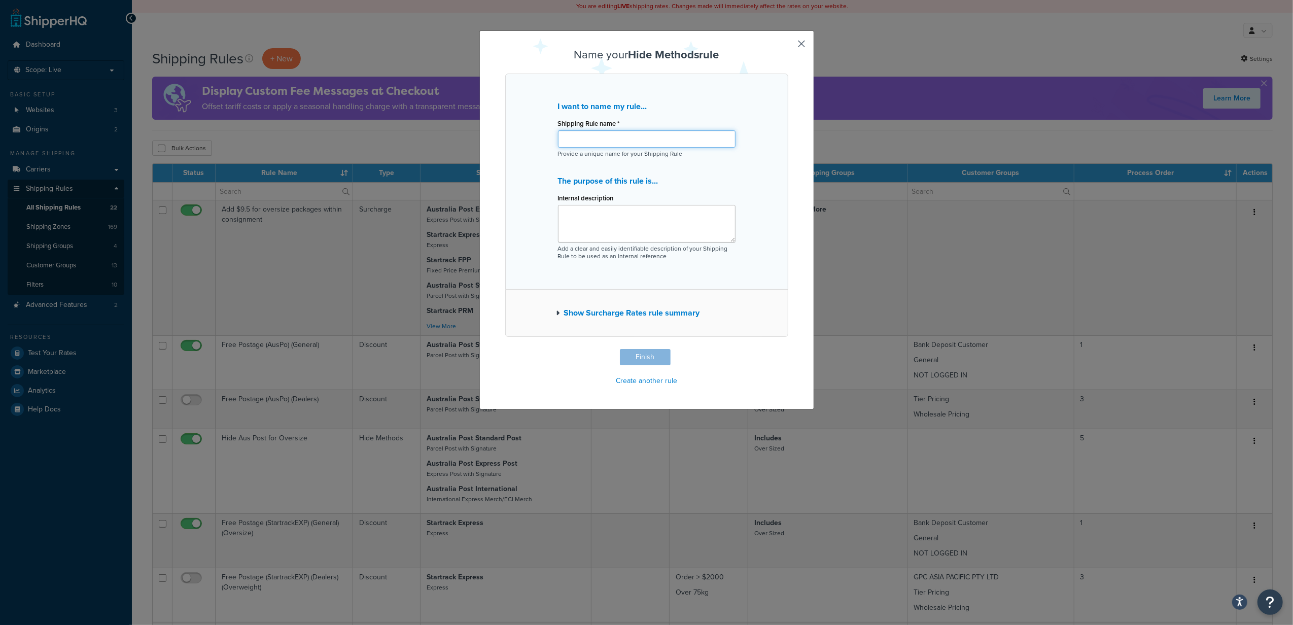
click at [581, 145] on input "Shipping Rule name *" at bounding box center [647, 138] width 178 height 17
click at [622, 138] on input "RUNVA - GPC IPEC _ HIDE" at bounding box center [647, 138] width 178 height 17
type input "RUNVA - GPC IPEC_ HIDE"
click at [557, 315] on button "Show Surcharge Rates rule summary" at bounding box center [629, 313] width 144 height 14
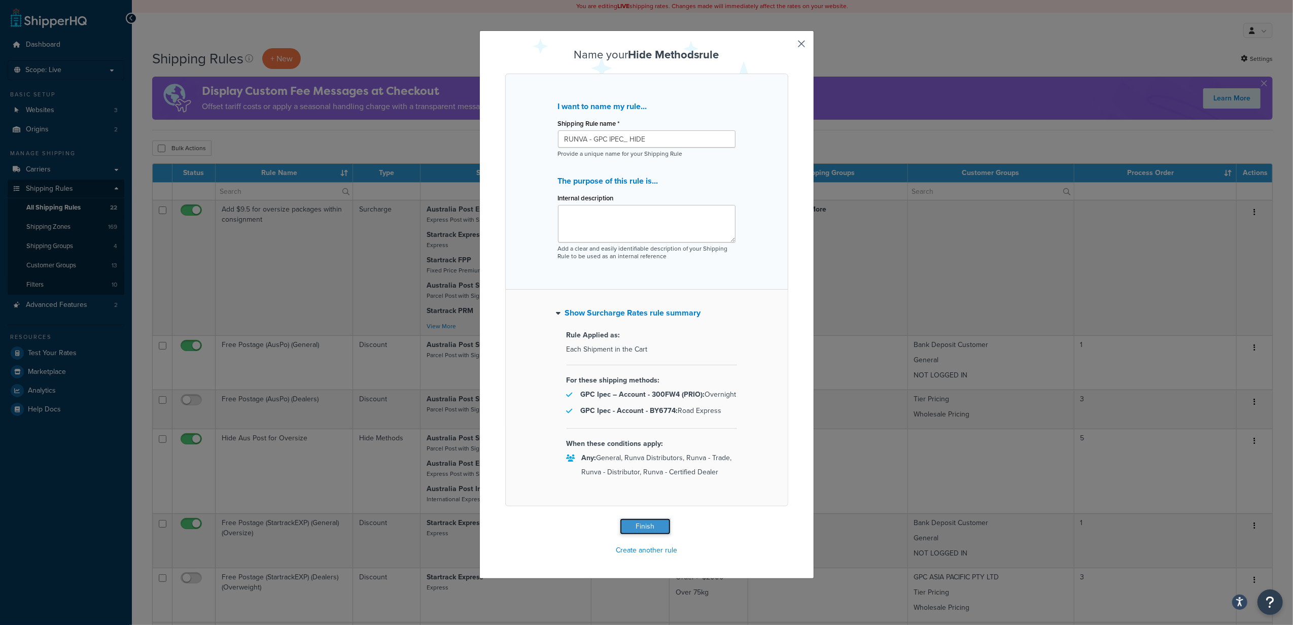
click at [644, 524] on button "Finish" at bounding box center [645, 527] width 51 height 16
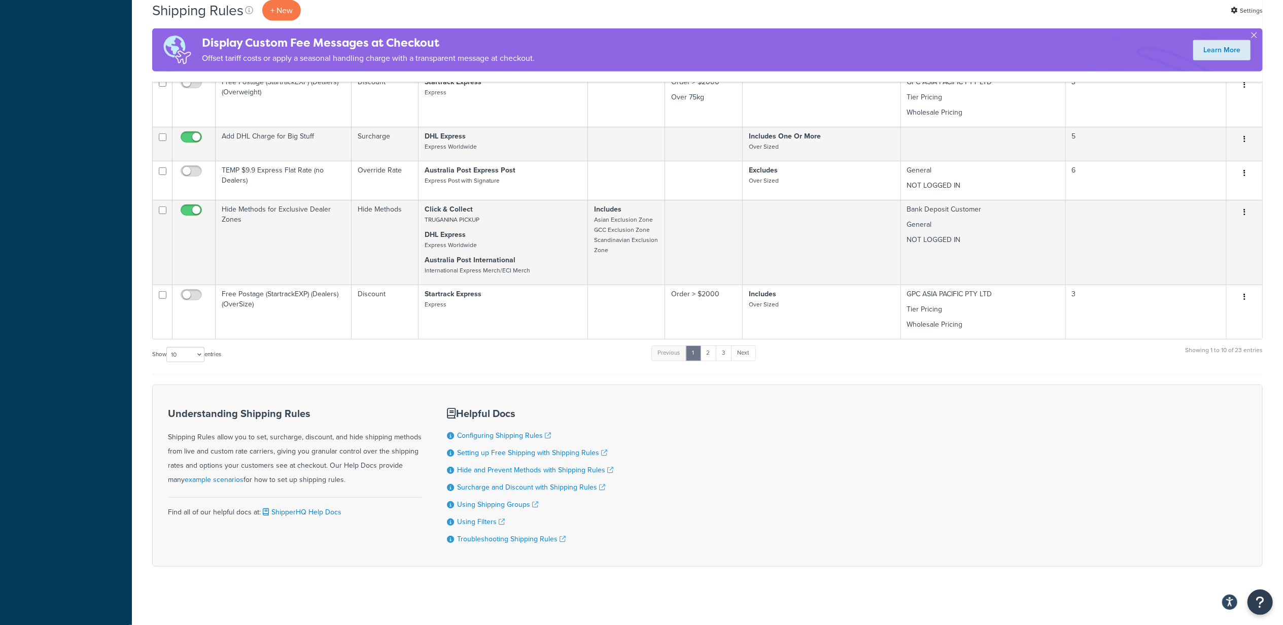
scroll to position [501, 0]
click at [181, 348] on select "10 15 25 50 100 1000" at bounding box center [185, 351] width 38 height 15
select select "1000"
click at [167, 344] on select "10 15 25 50 100 1000" at bounding box center [185, 351] width 38 height 15
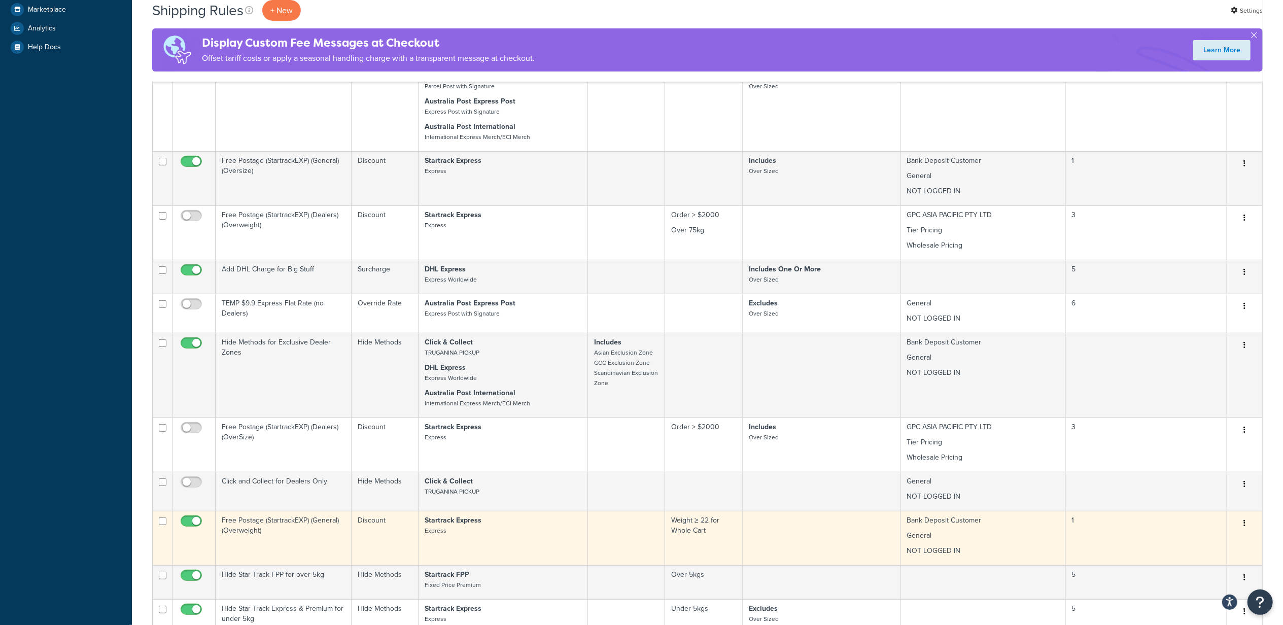
scroll to position [1274, 0]
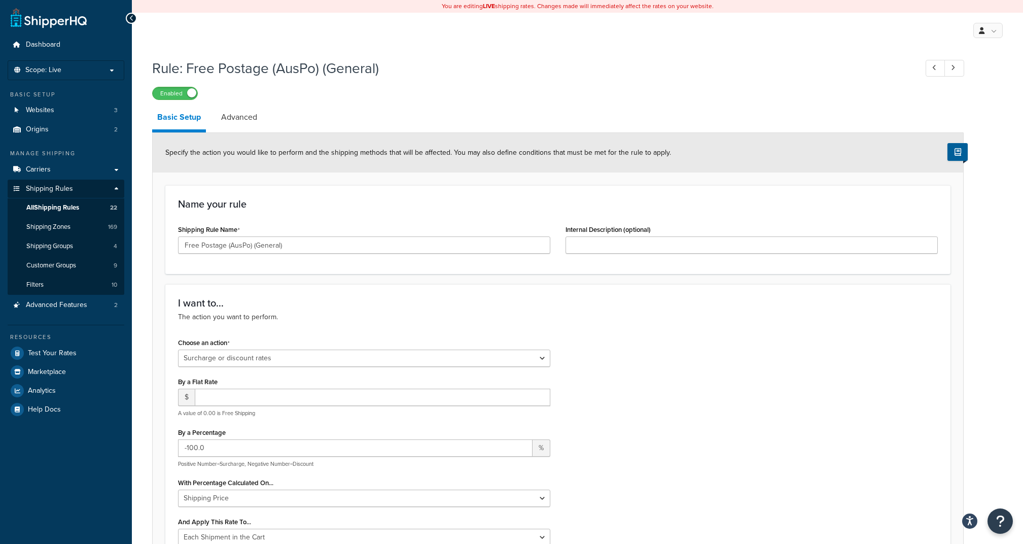
select select "SURCHARGE"
